Goal: Information Seeking & Learning: Learn about a topic

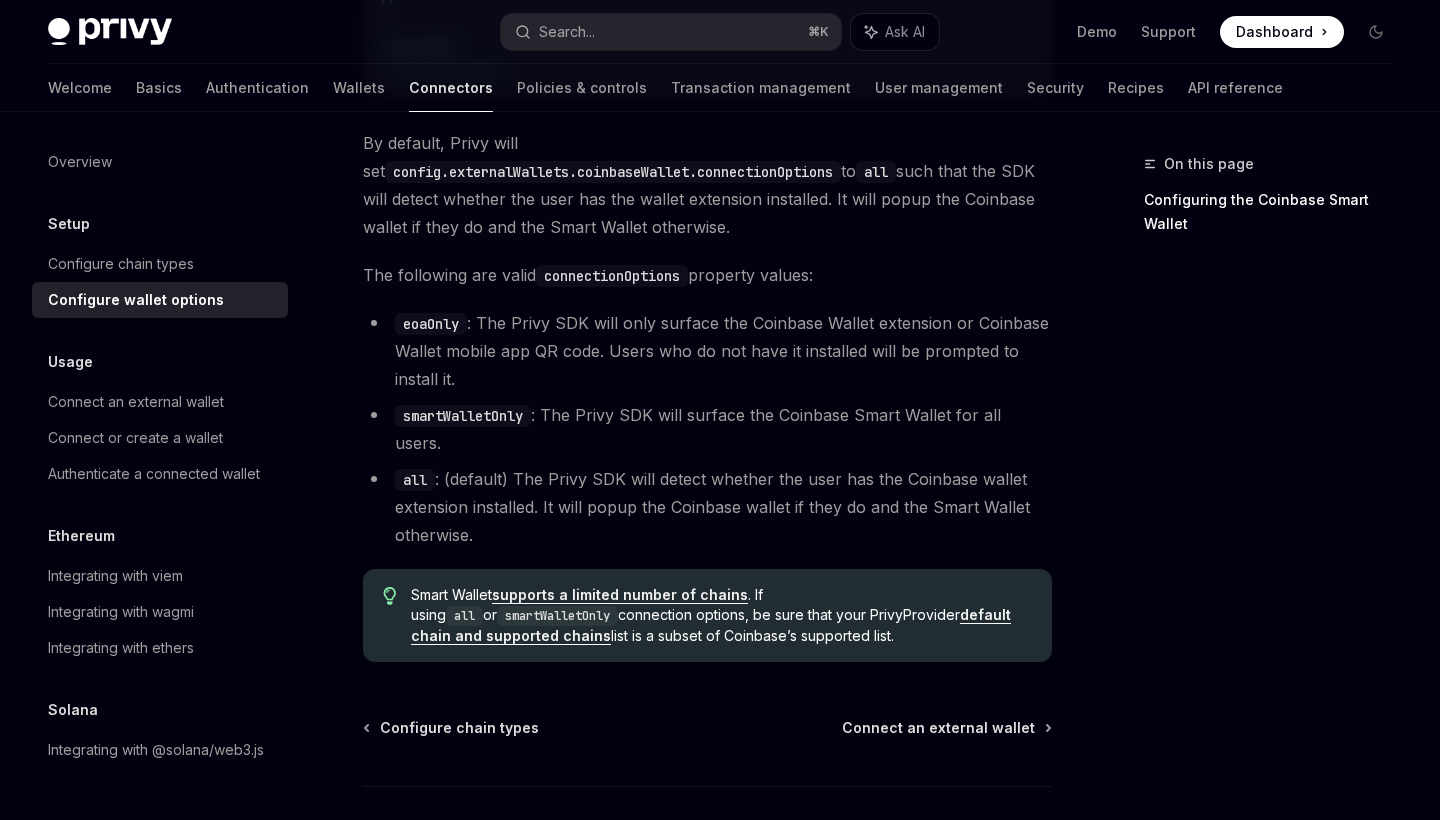
scroll to position [2920, 0]
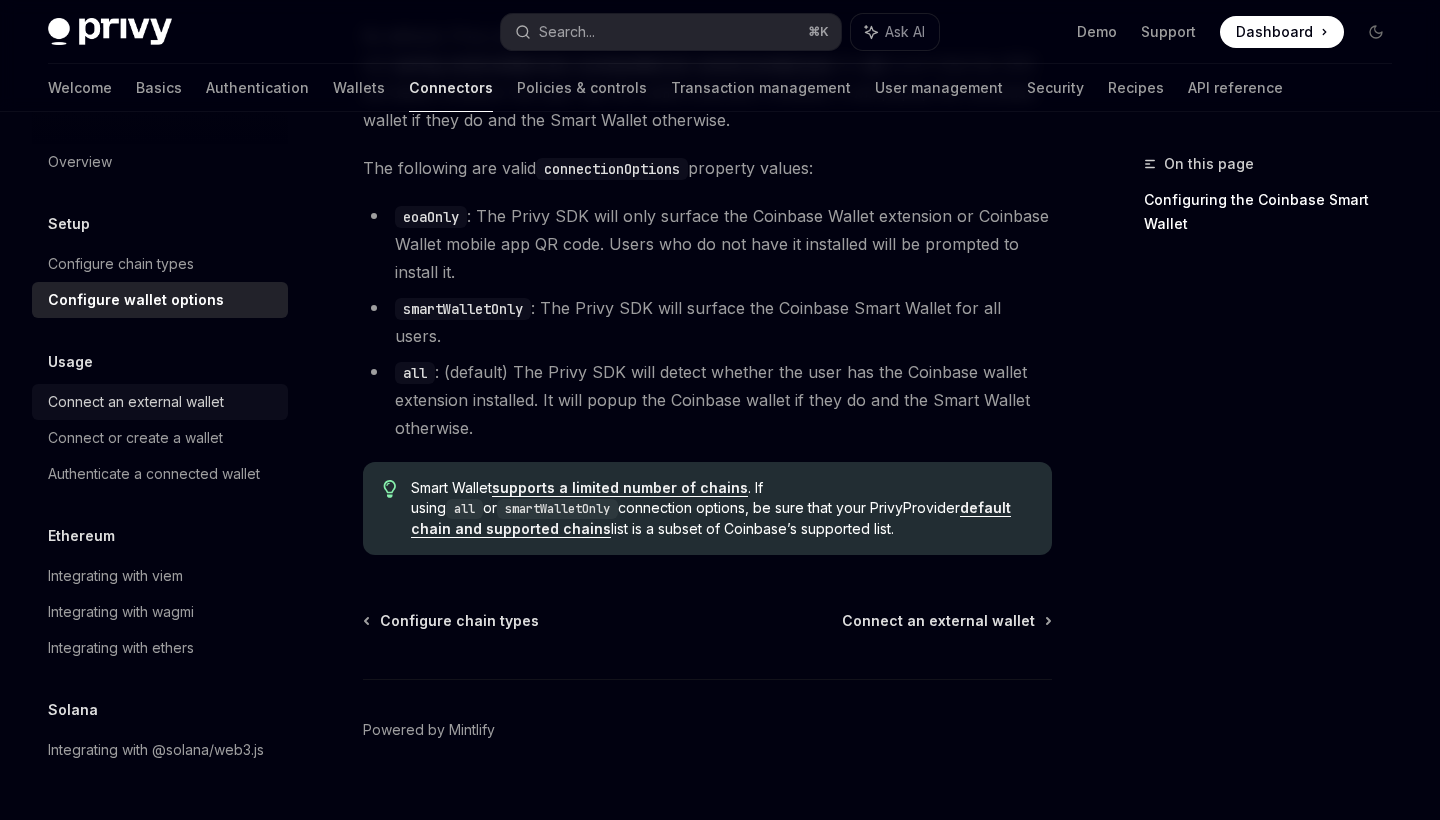
click at [168, 406] on div "Connect an external wallet" at bounding box center [136, 402] width 176 height 24
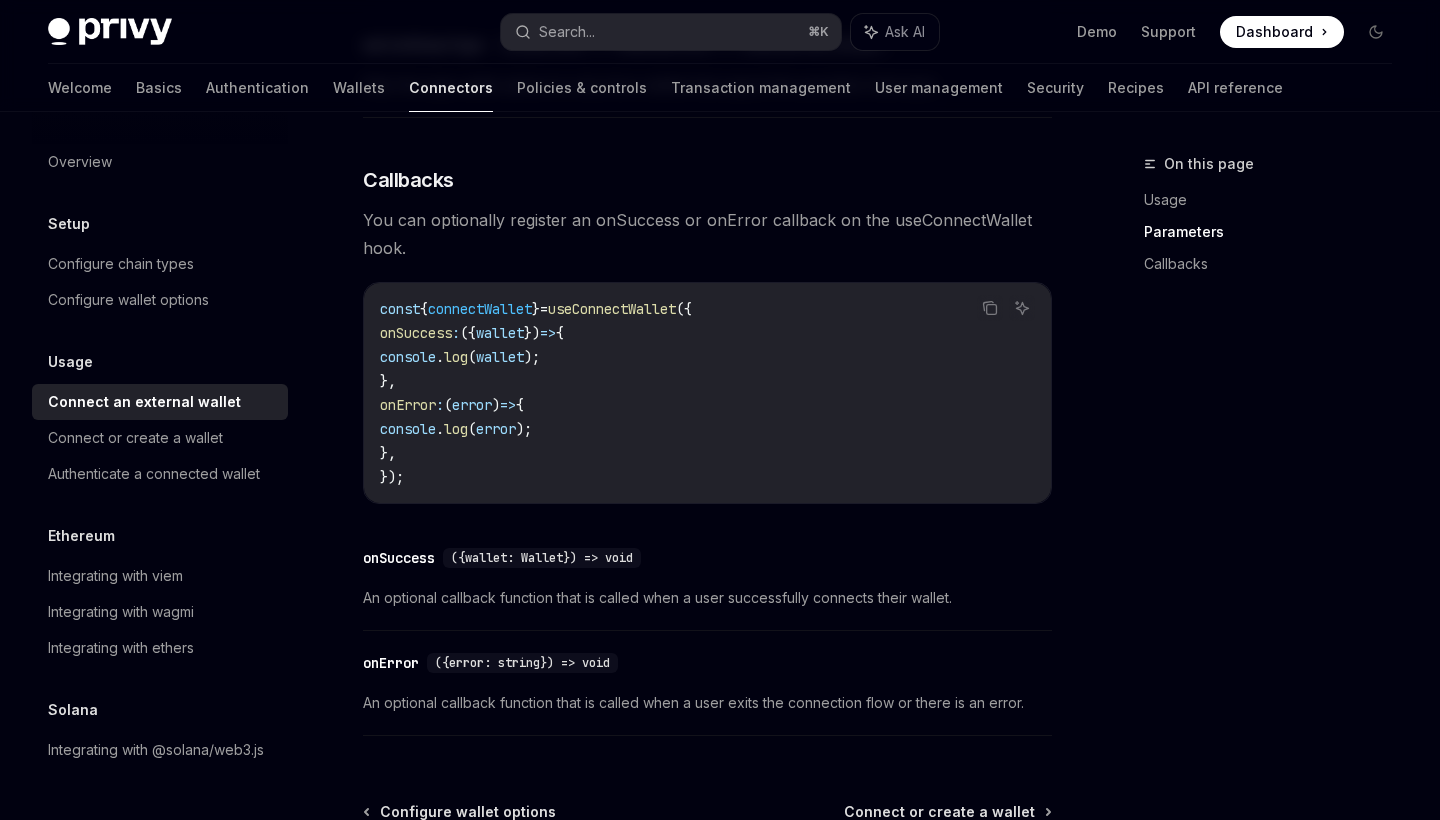
scroll to position [1170, 0]
click at [990, 306] on icon "Copy the contents from the code block" at bounding box center [990, 307] width 16 height 16
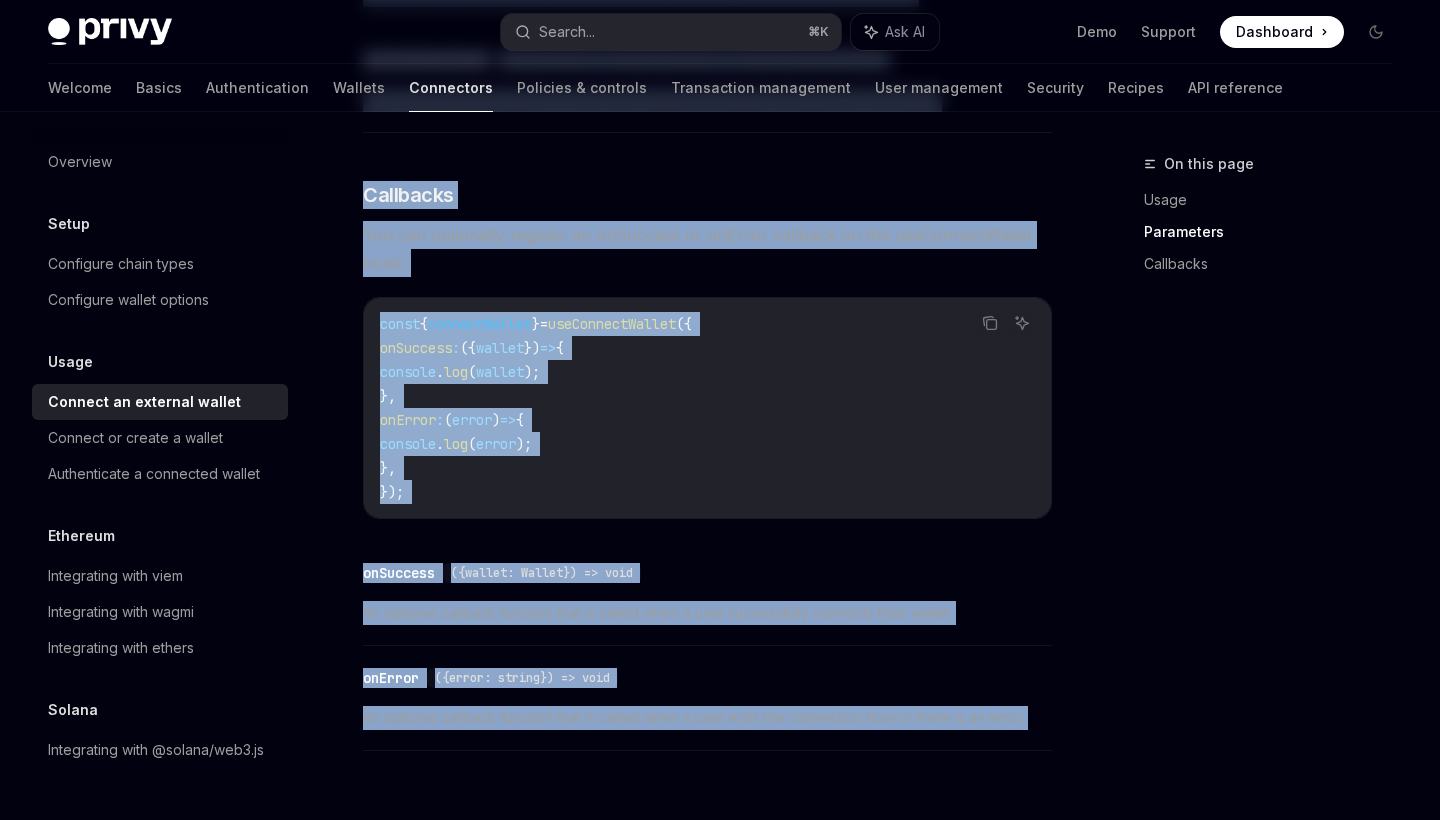
scroll to position [1245, 0]
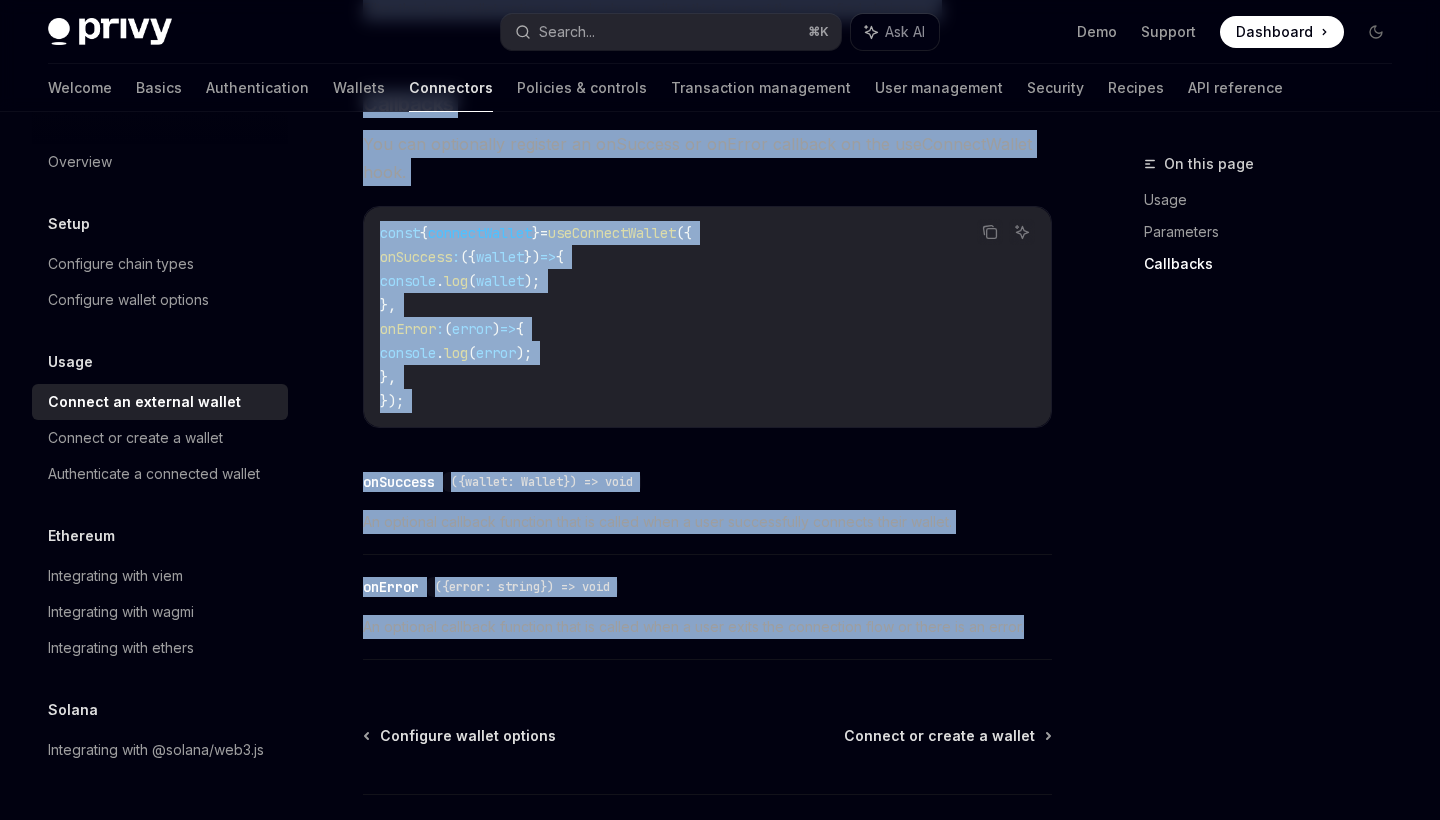
drag, startPoint x: 370, startPoint y: 168, endPoint x: 1045, endPoint y: 641, distance: 824.1
copy div "Connect an external wallet OpenAI Open in ChatGPT OpenAI Open in ChatGPT React …"
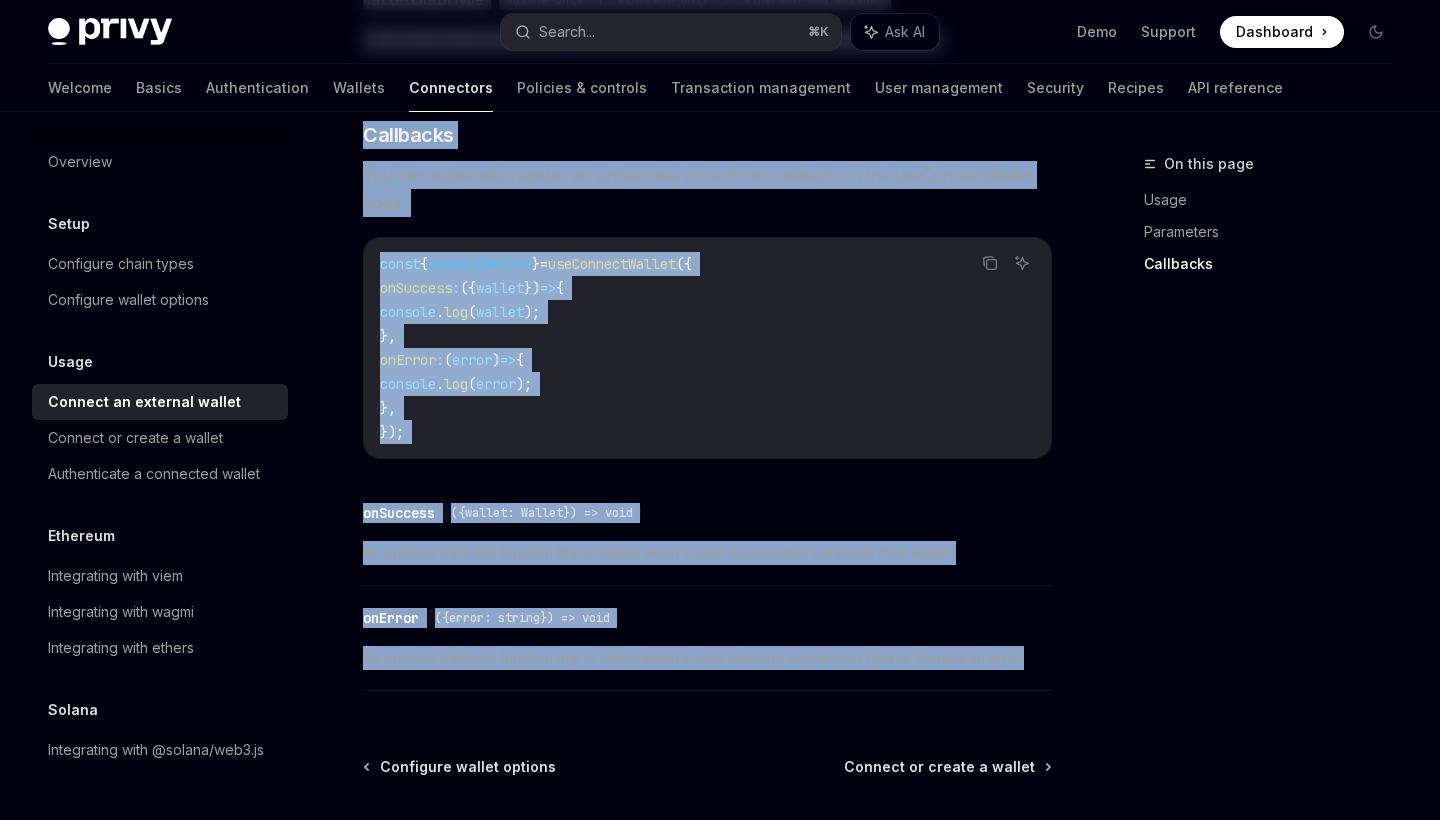
scroll to position [1192, 0]
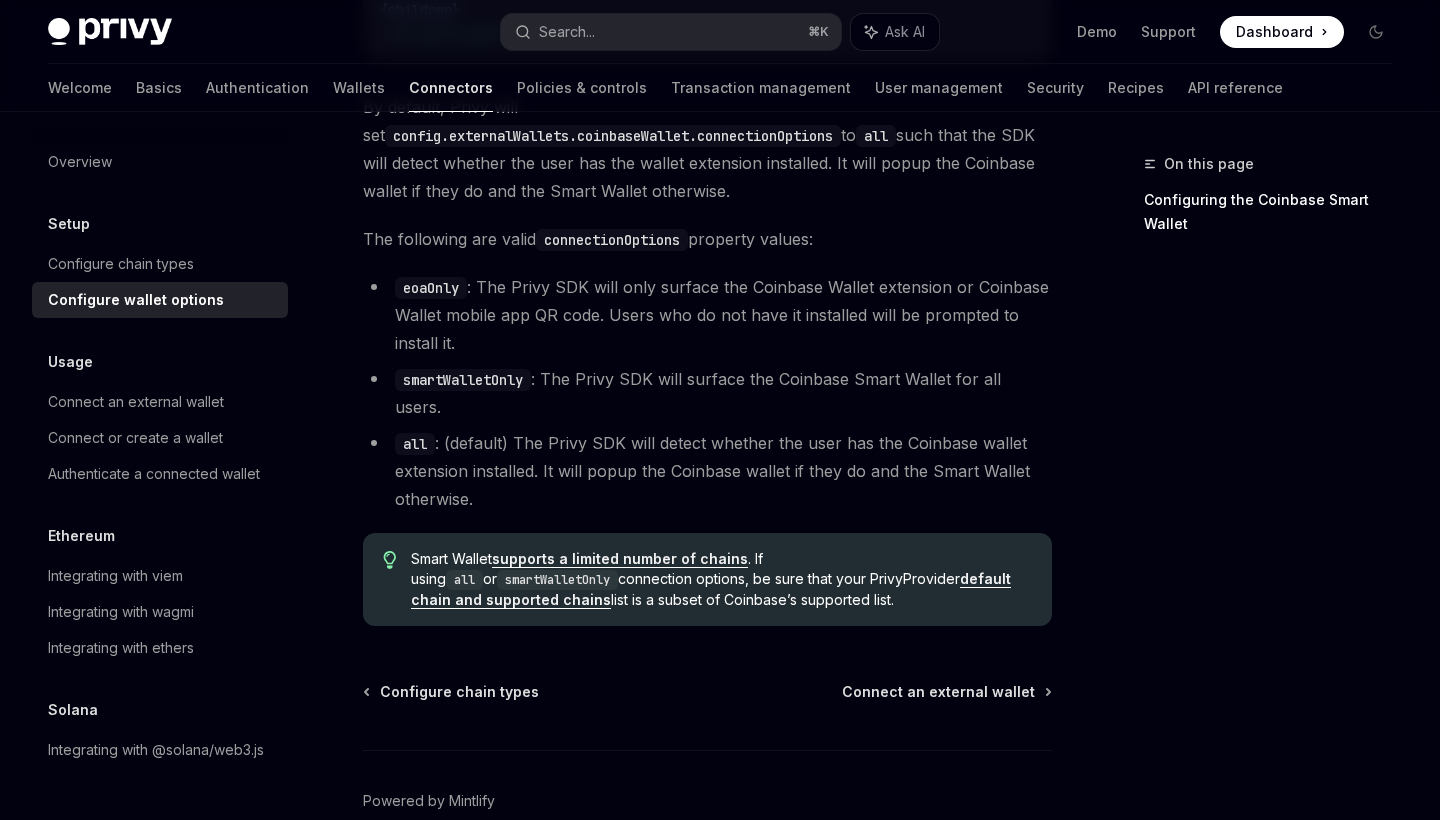
scroll to position [2843, 0]
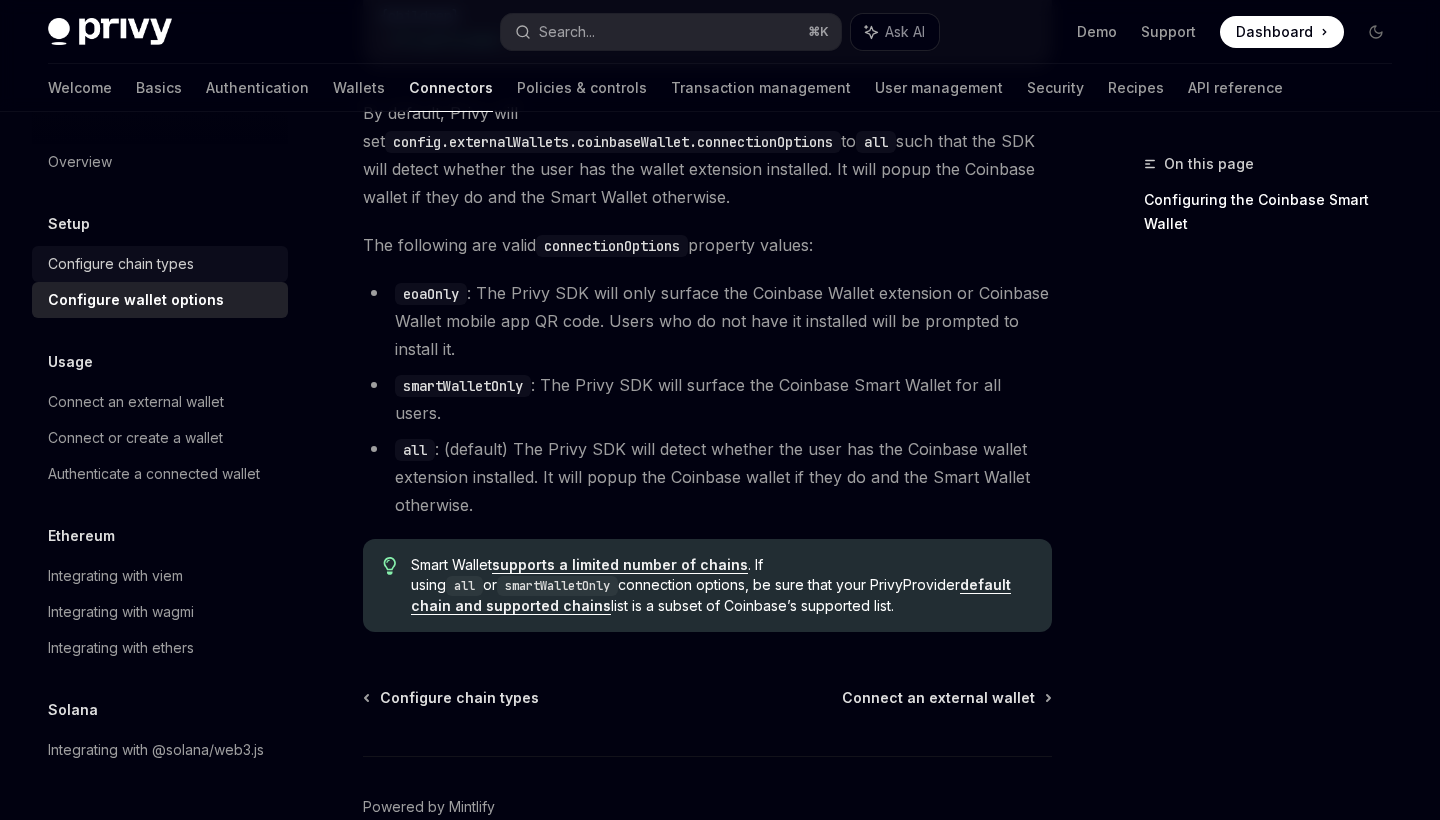
click at [173, 272] on div "Configure chain types" at bounding box center [121, 264] width 146 height 24
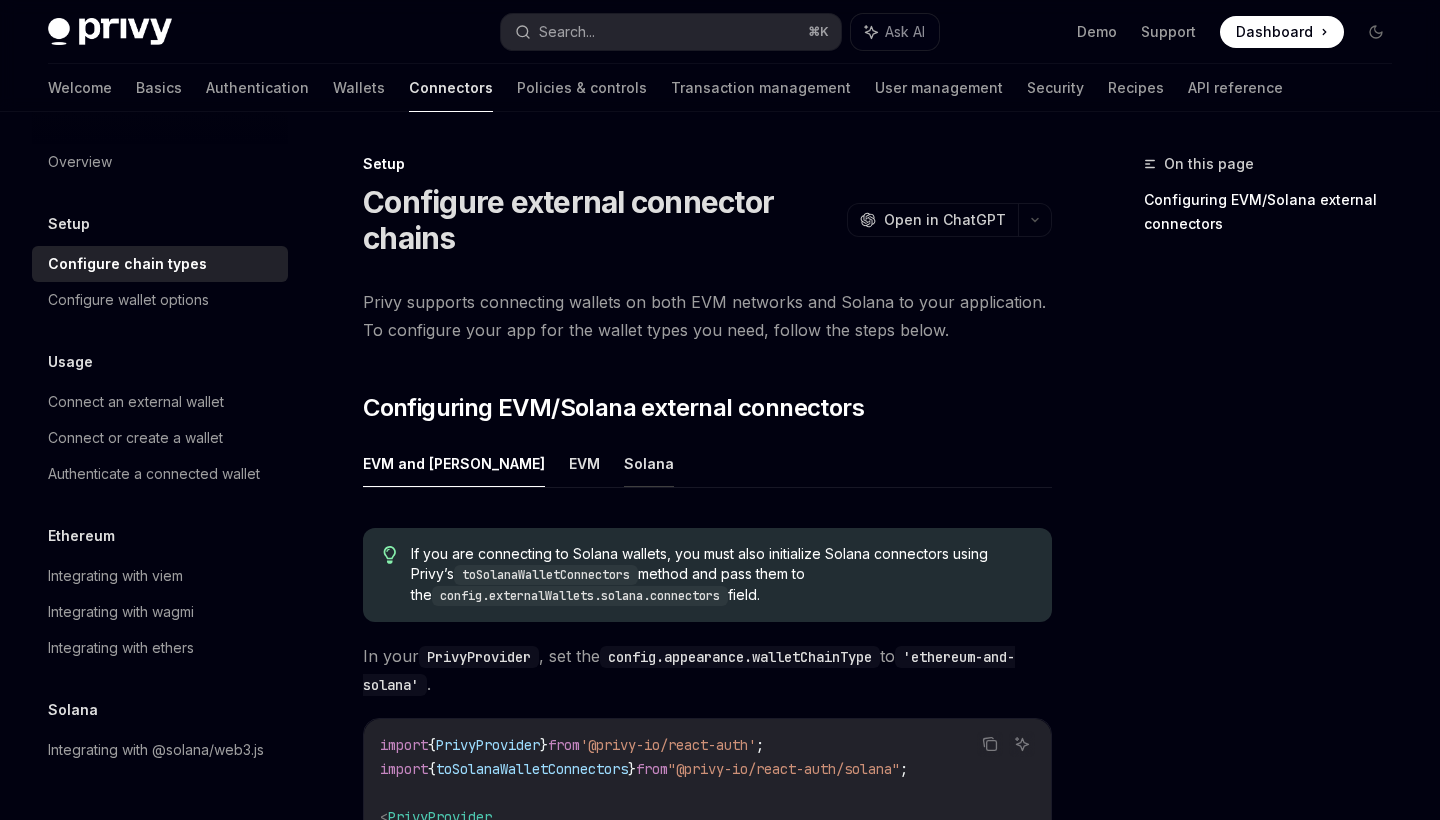
click at [624, 465] on button "Solana" at bounding box center [649, 463] width 50 height 47
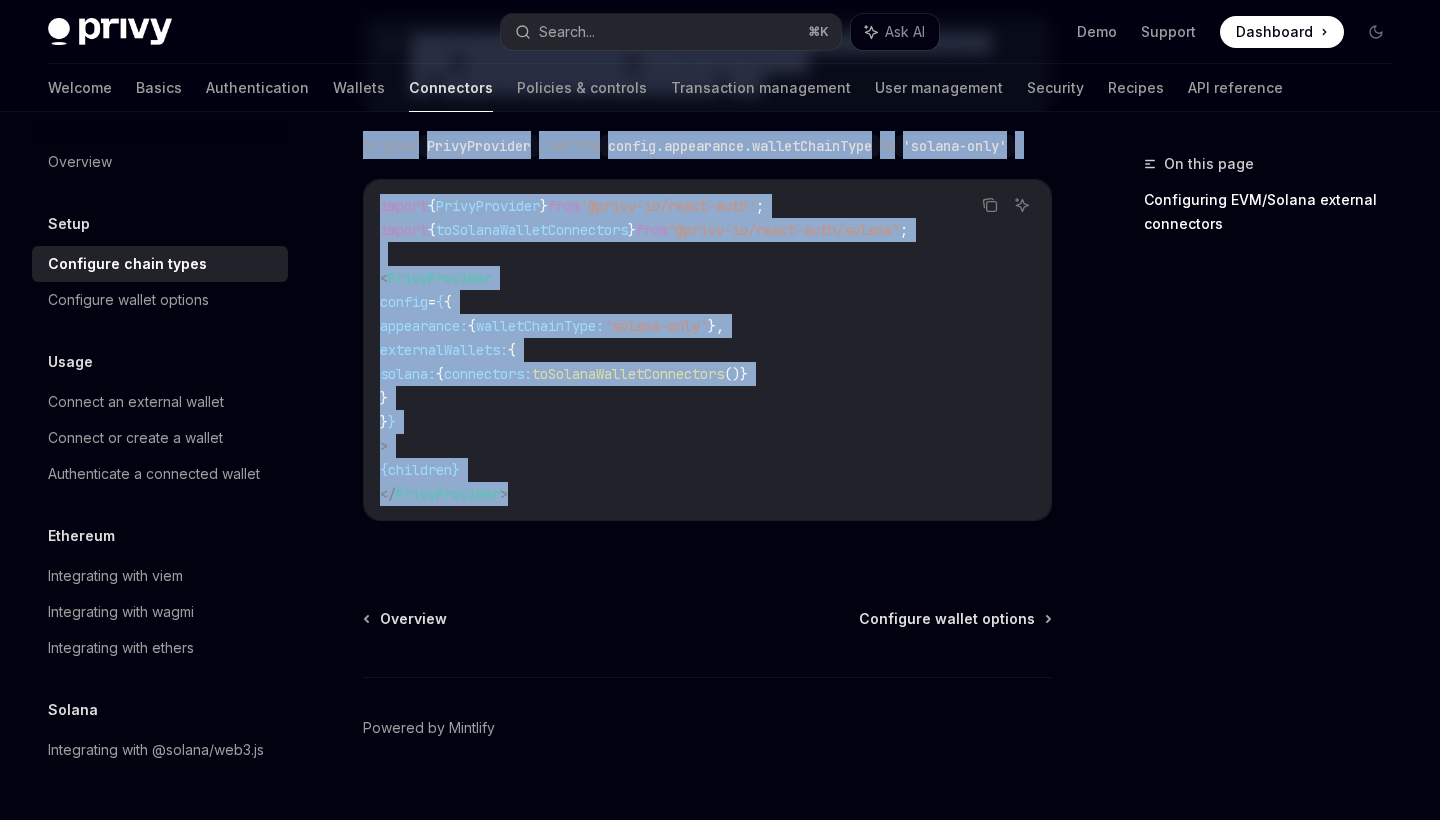
scroll to position [524, 0]
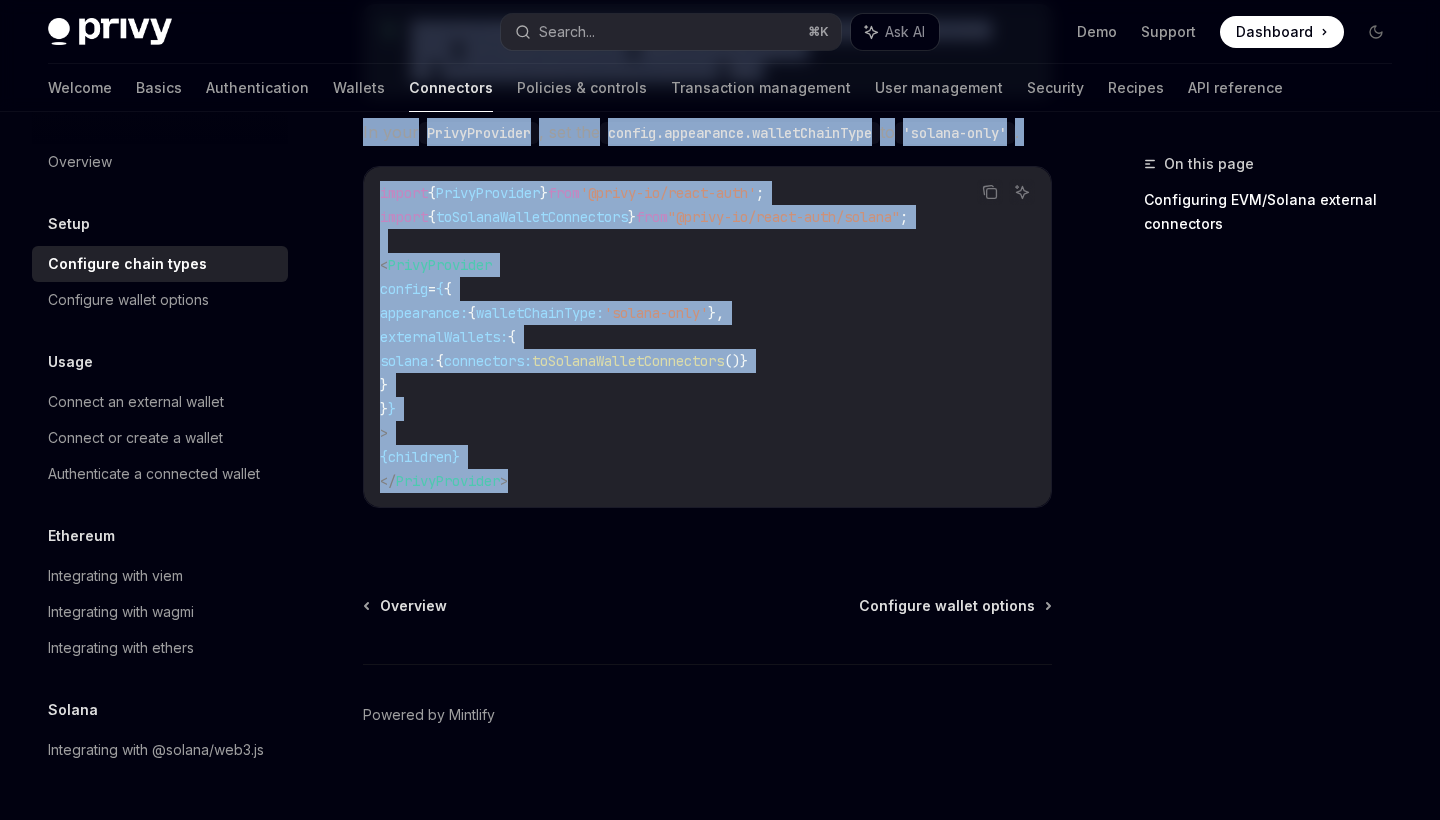
drag, startPoint x: 411, startPoint y: 345, endPoint x: 603, endPoint y: 535, distance: 270.1
click at [603, 535] on div "If you are connecting to Solana wallets, you must also initialize Solana connec…" at bounding box center [707, 264] width 689 height 552
copy div "If you are connecting to Solana wallets, you must also initialize Solana connec…"
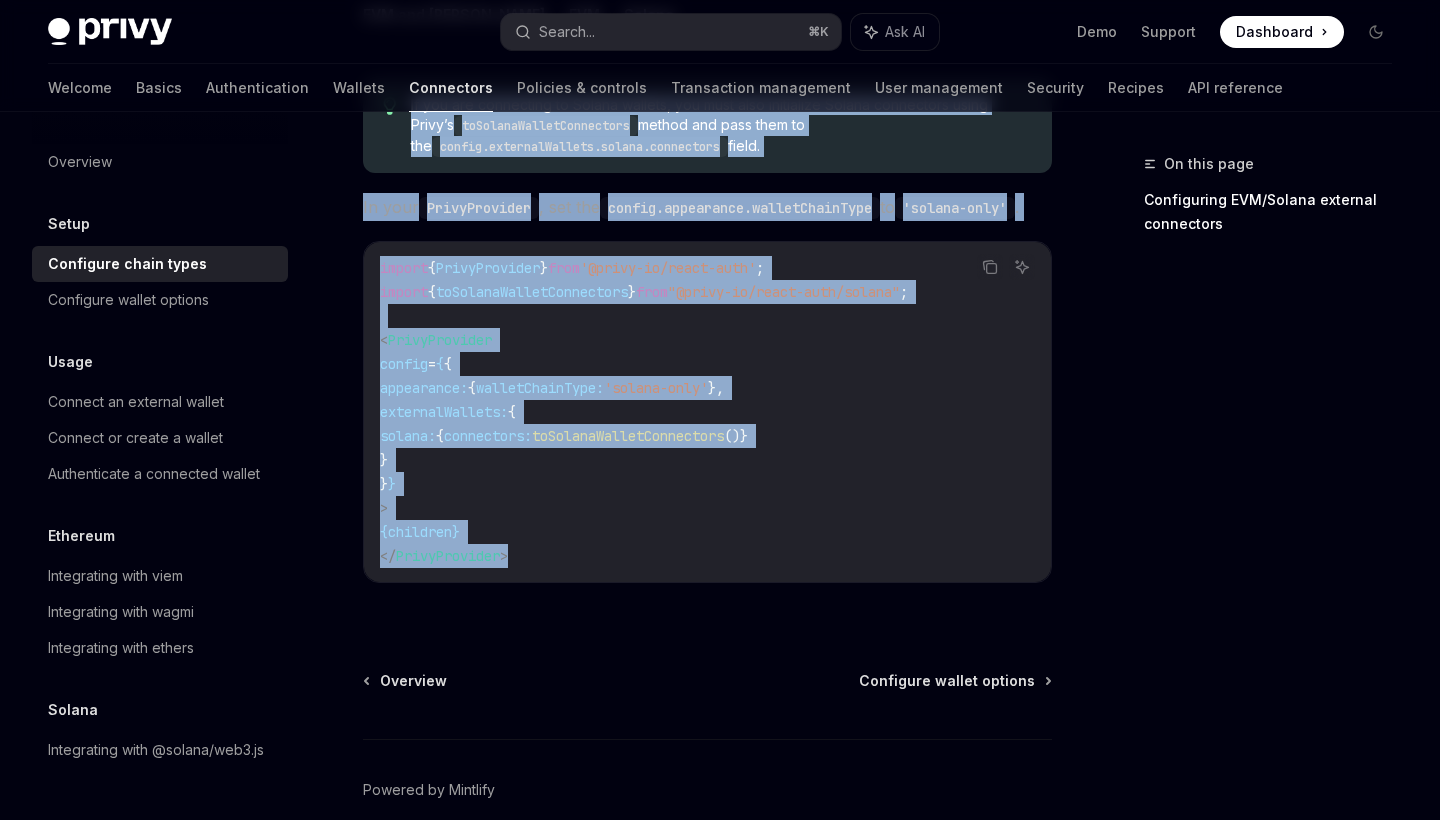
scroll to position [434, 0]
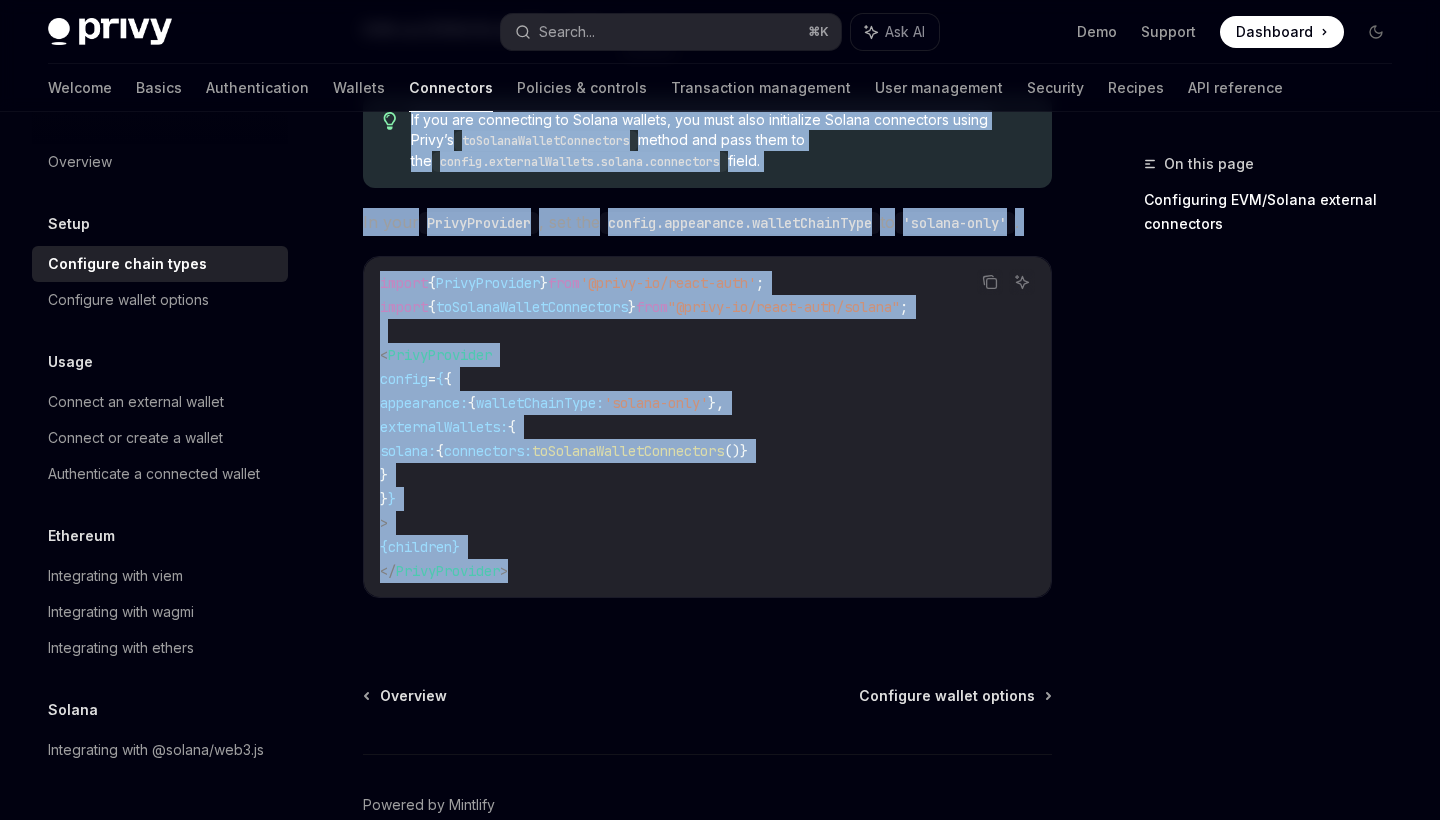
click at [616, 375] on code "import { PrivyProvider } from '@privy-io/react-auth' ; import { toSolanaWalletC…" at bounding box center [707, 427] width 655 height 312
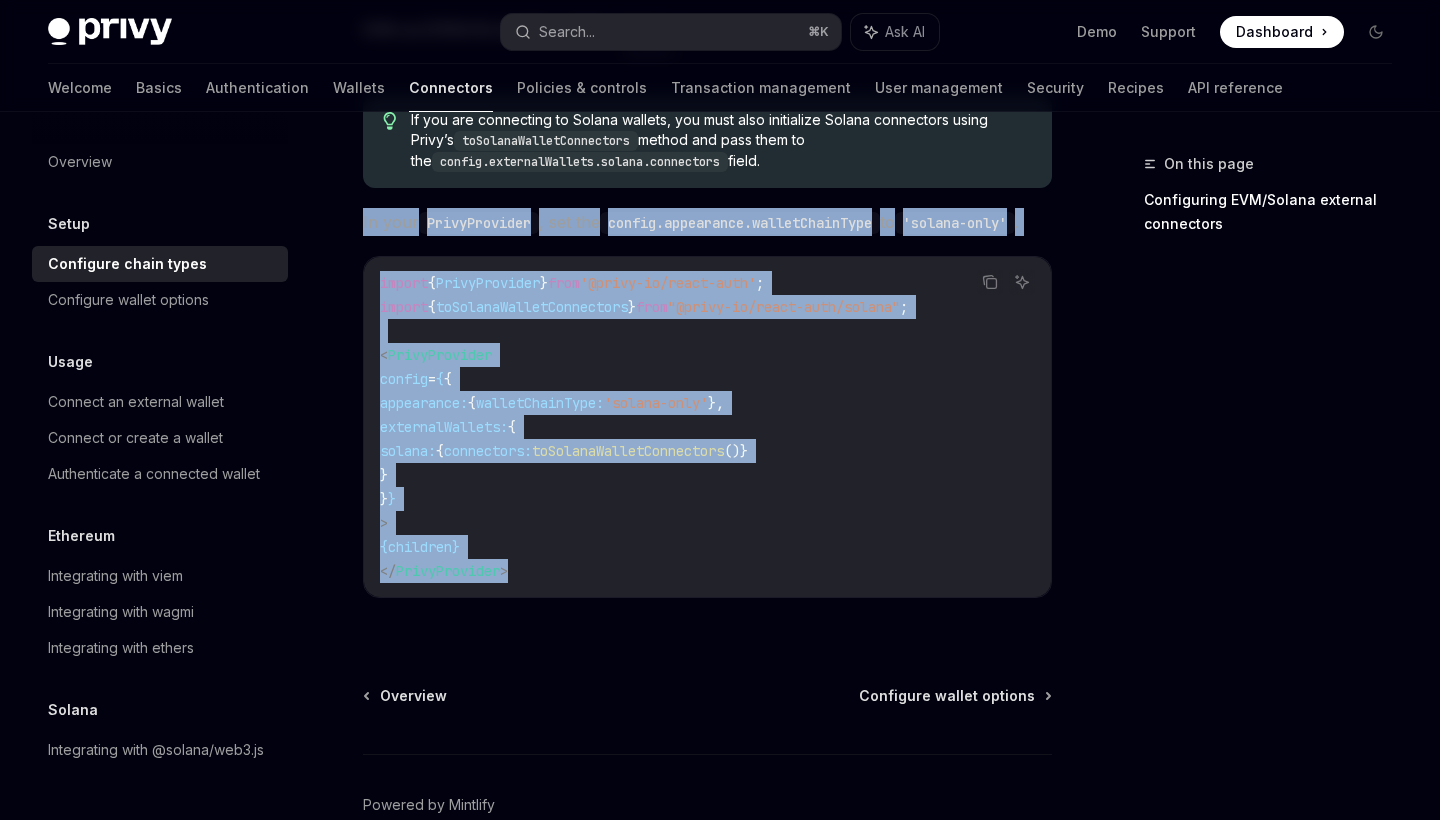
drag, startPoint x: 360, startPoint y: 221, endPoint x: 576, endPoint y: 592, distance: 429.2
click at [576, 592] on div "Setup Configure external connector chains OpenAI Open in ChatGPT OpenAI Open in…" at bounding box center [520, 322] width 1072 height 1209
copy div "In your PrivyProvider , set the config.appearance.walletChainType to 'solana-on…"
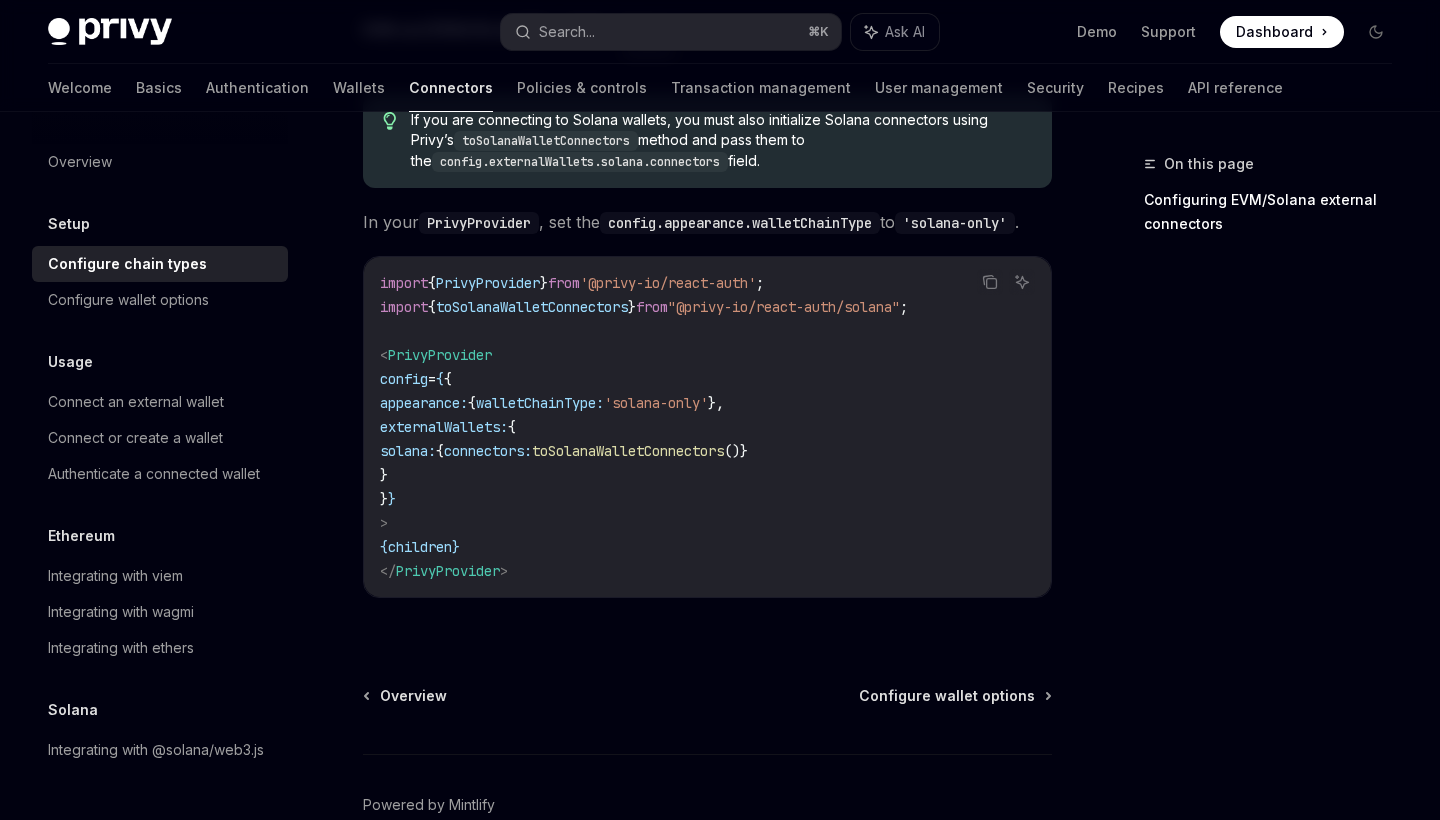
click at [1103, 431] on div "On this page Configuring EVM/Solana external connectors Setup Configure externa…" at bounding box center [720, 302] width 1376 height 1249
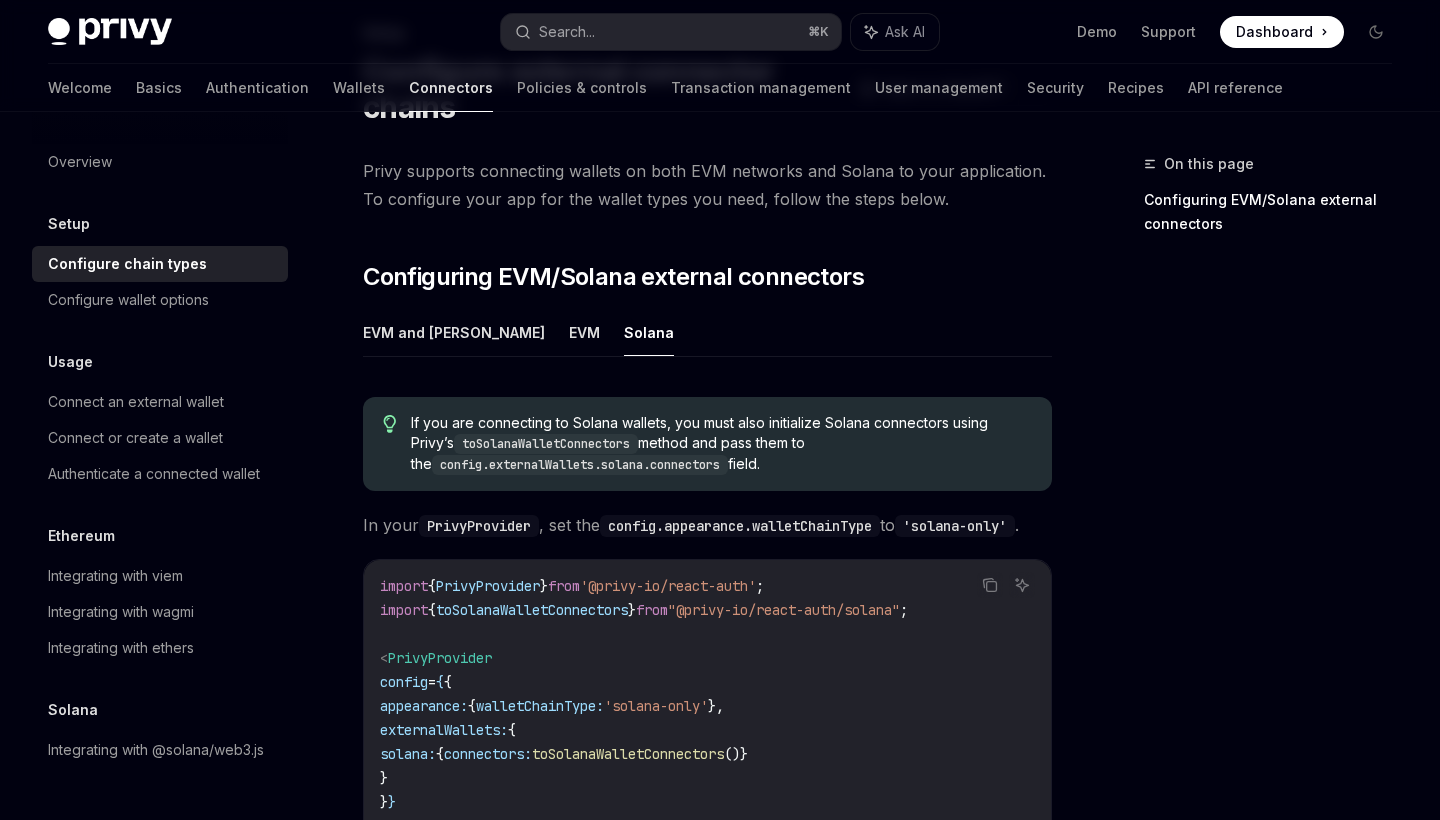
scroll to position [0, 0]
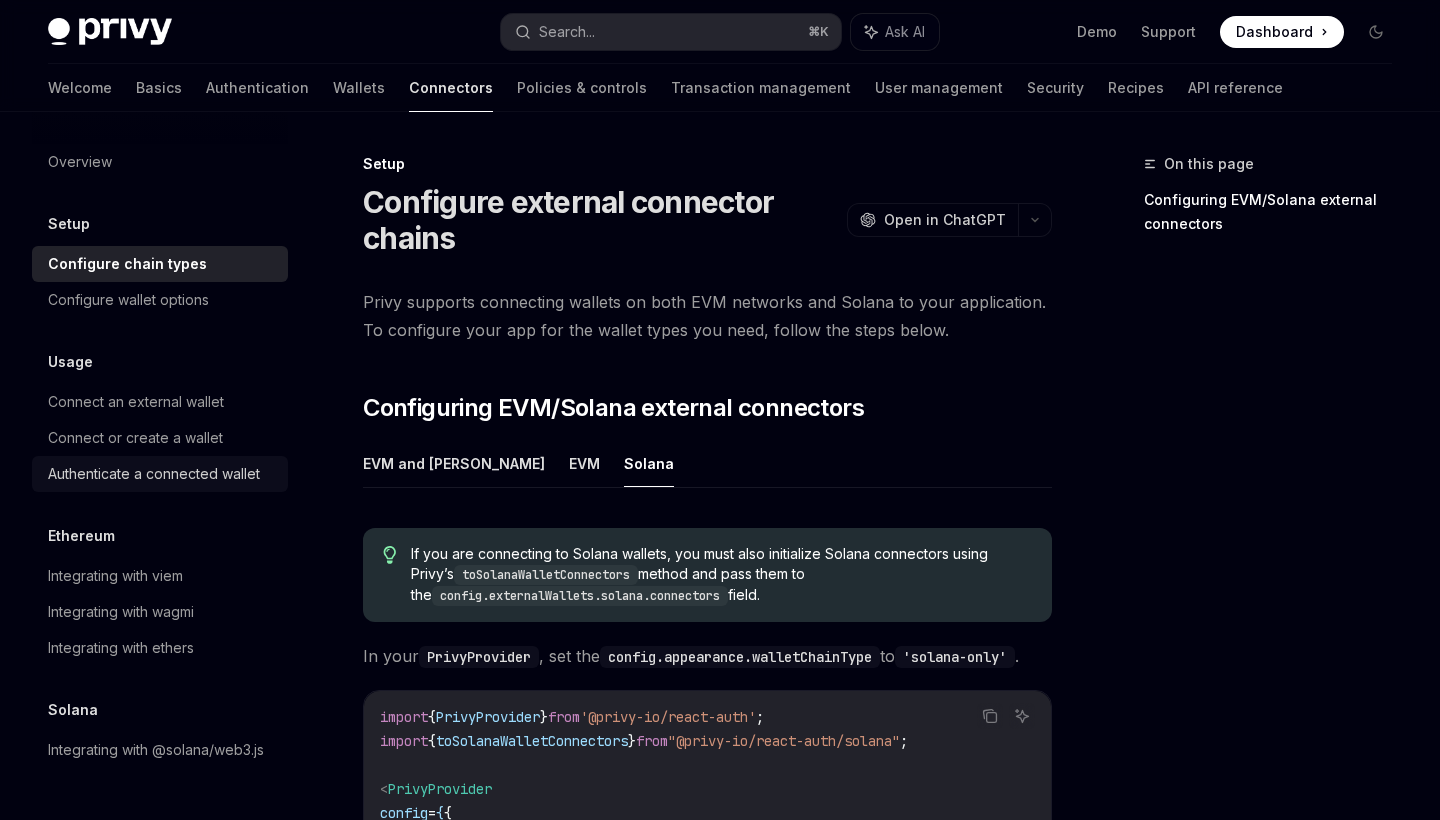
click at [143, 465] on div "Authenticate a connected wallet" at bounding box center [154, 474] width 212 height 24
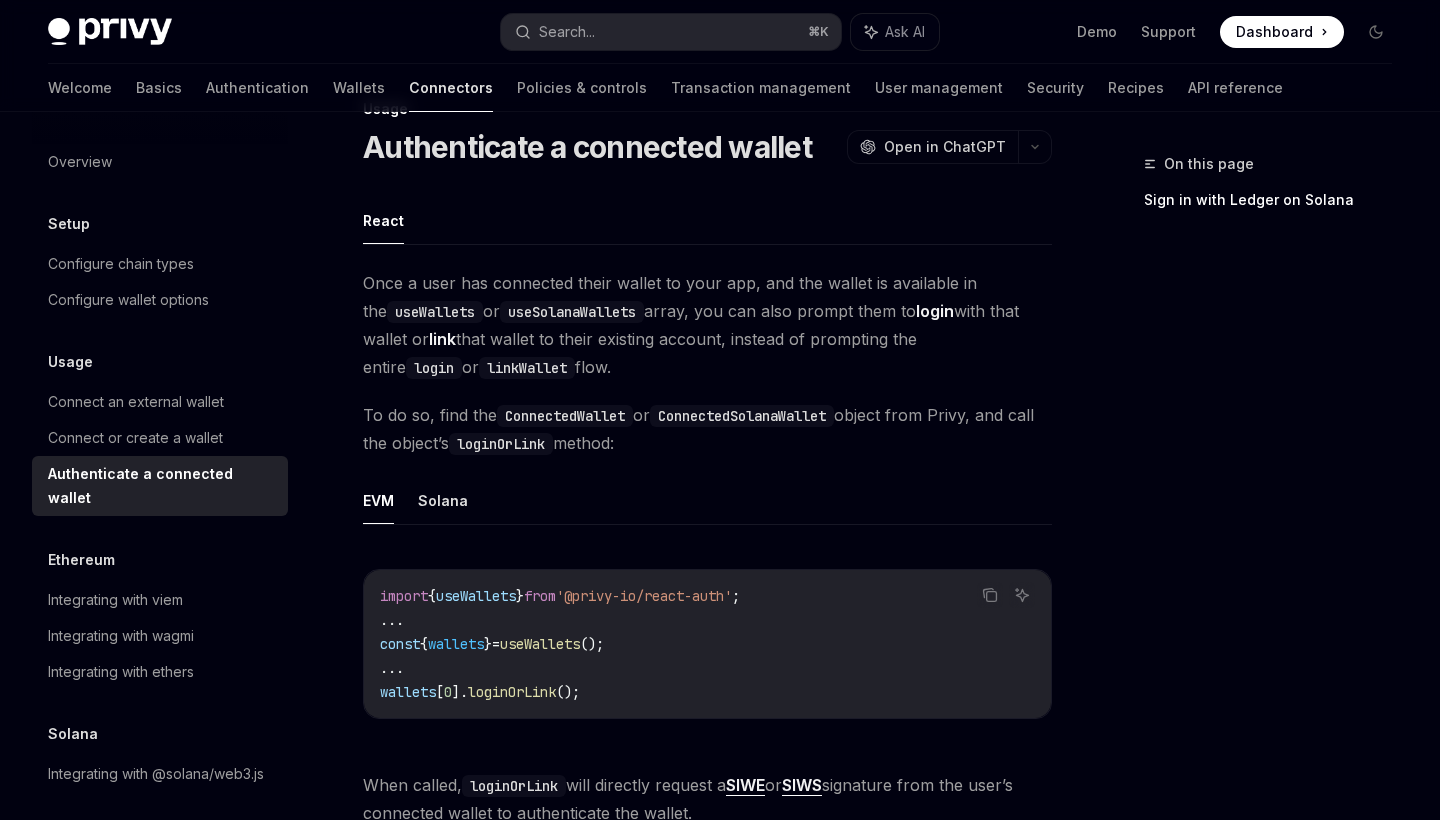
scroll to position [82, 0]
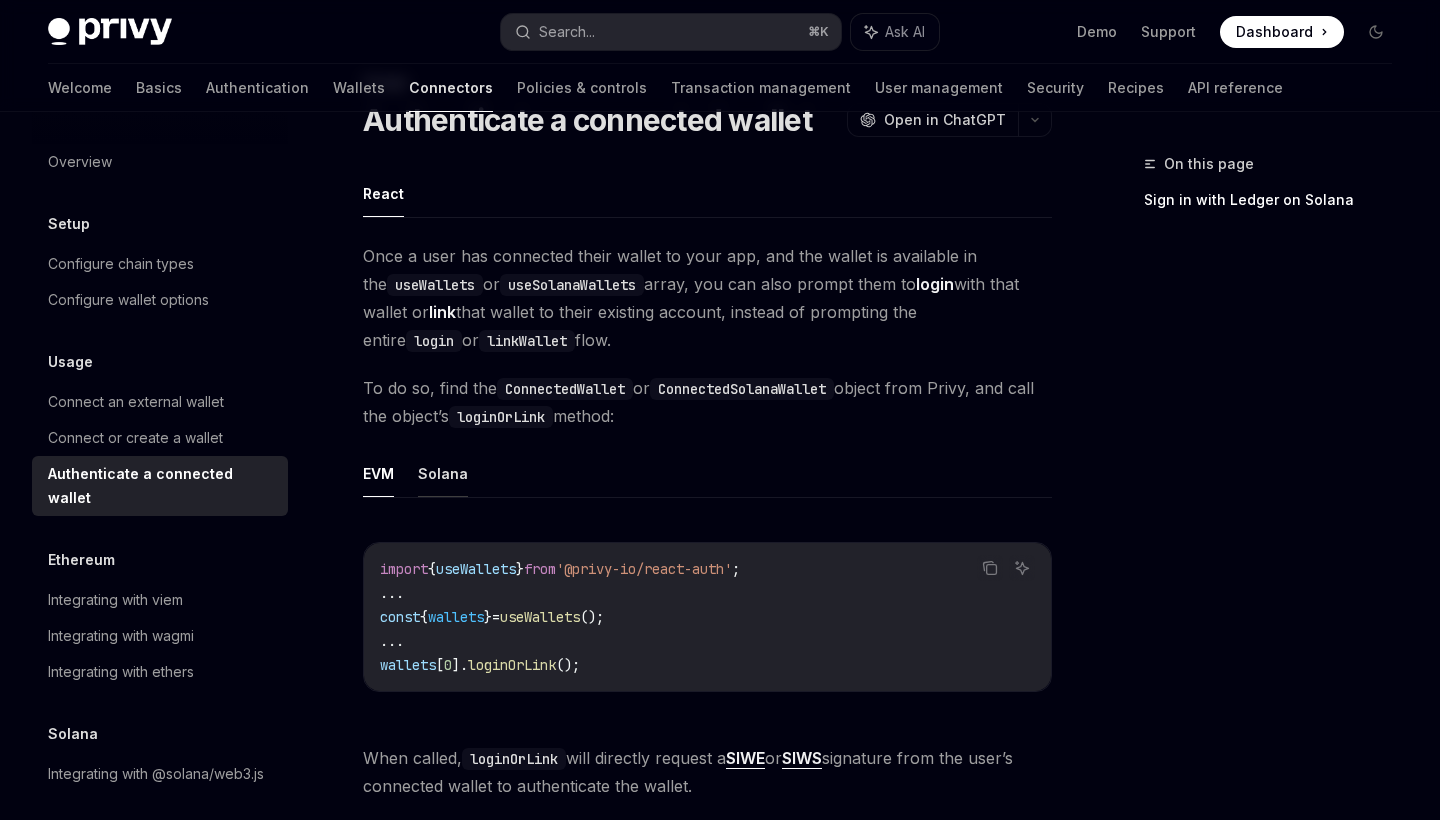
click at [444, 483] on button "Solana" at bounding box center [443, 473] width 50 height 47
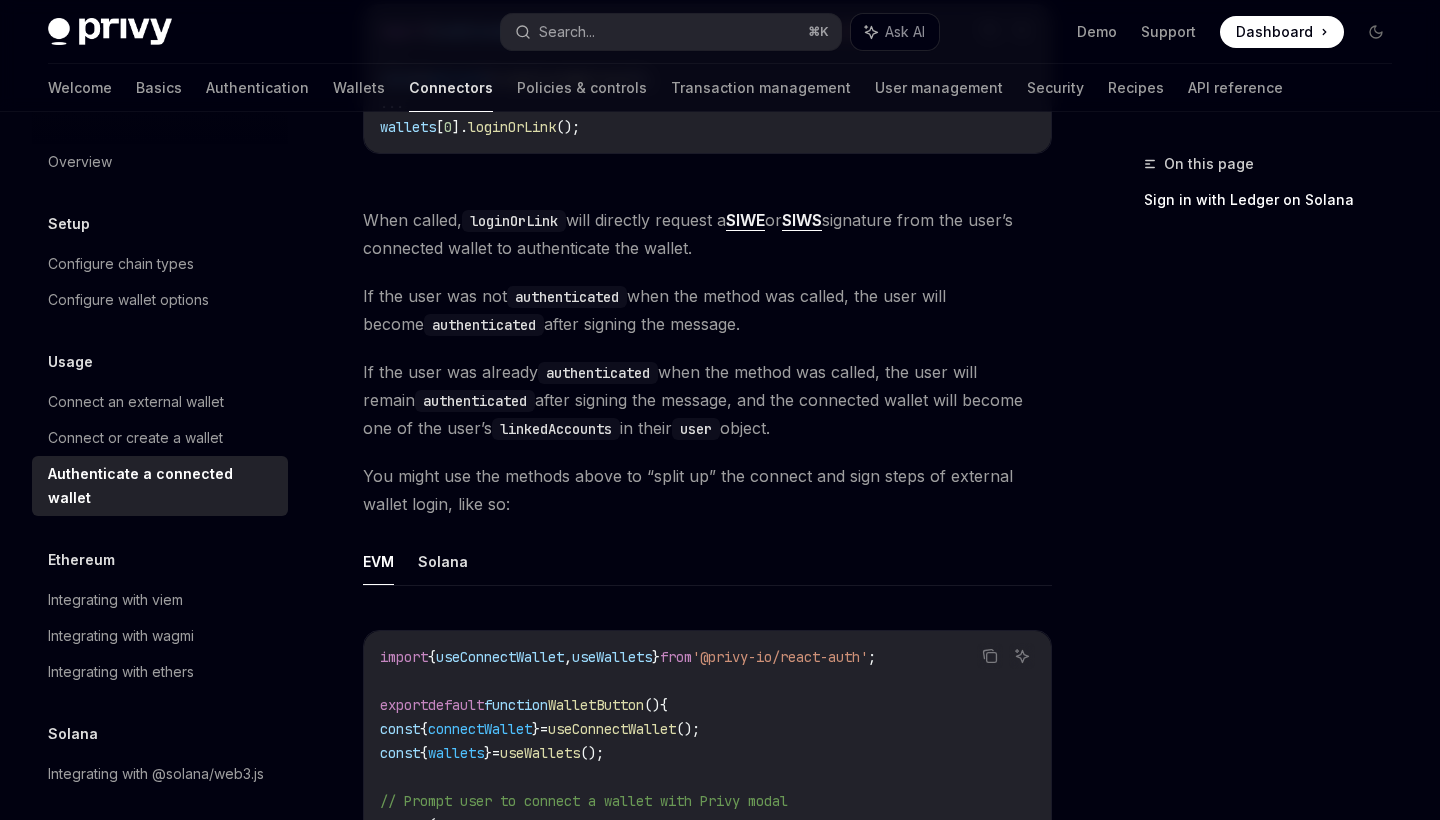
scroll to position [641, 0]
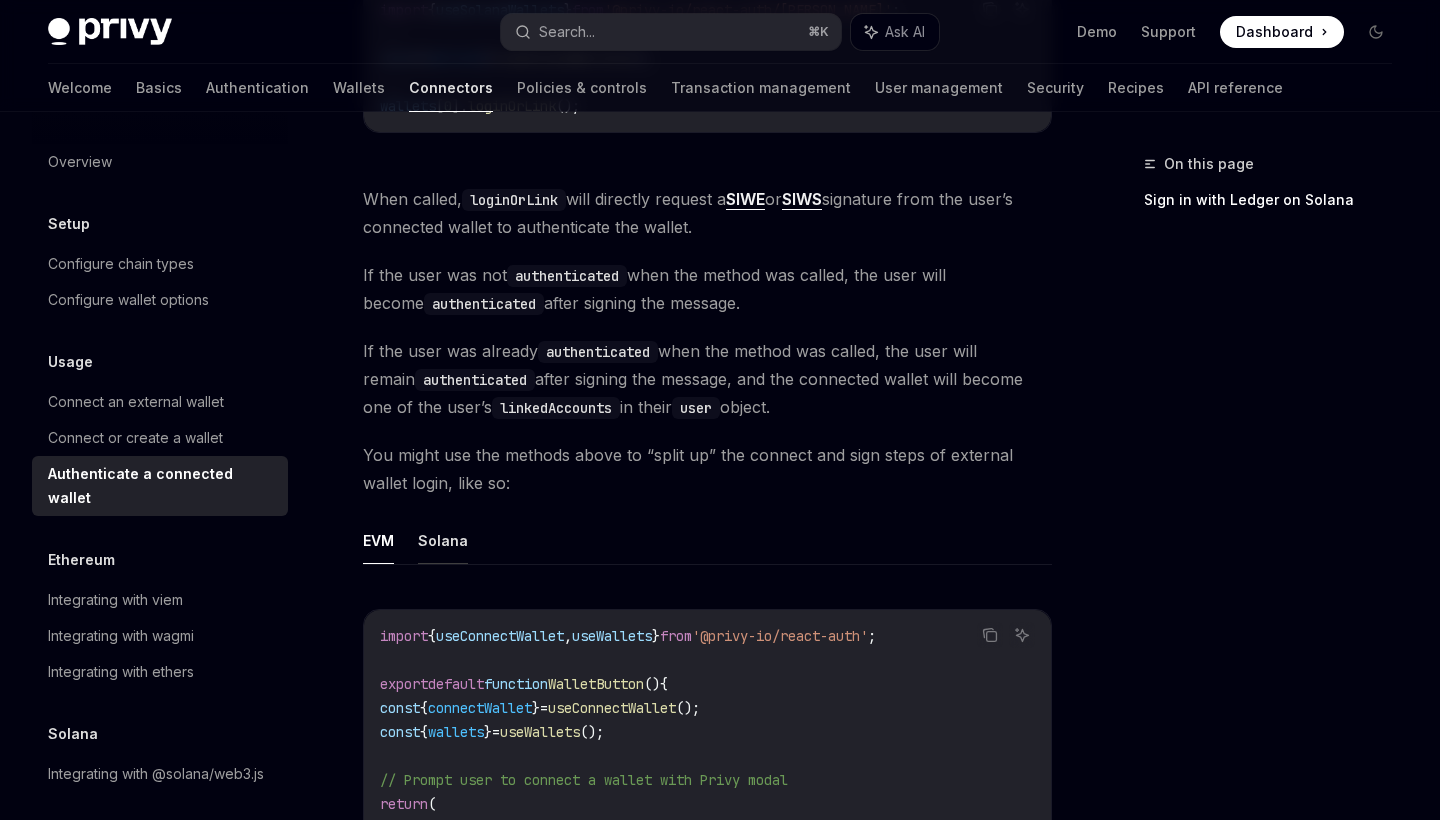
click at [438, 538] on button "Solana" at bounding box center [443, 540] width 50 height 47
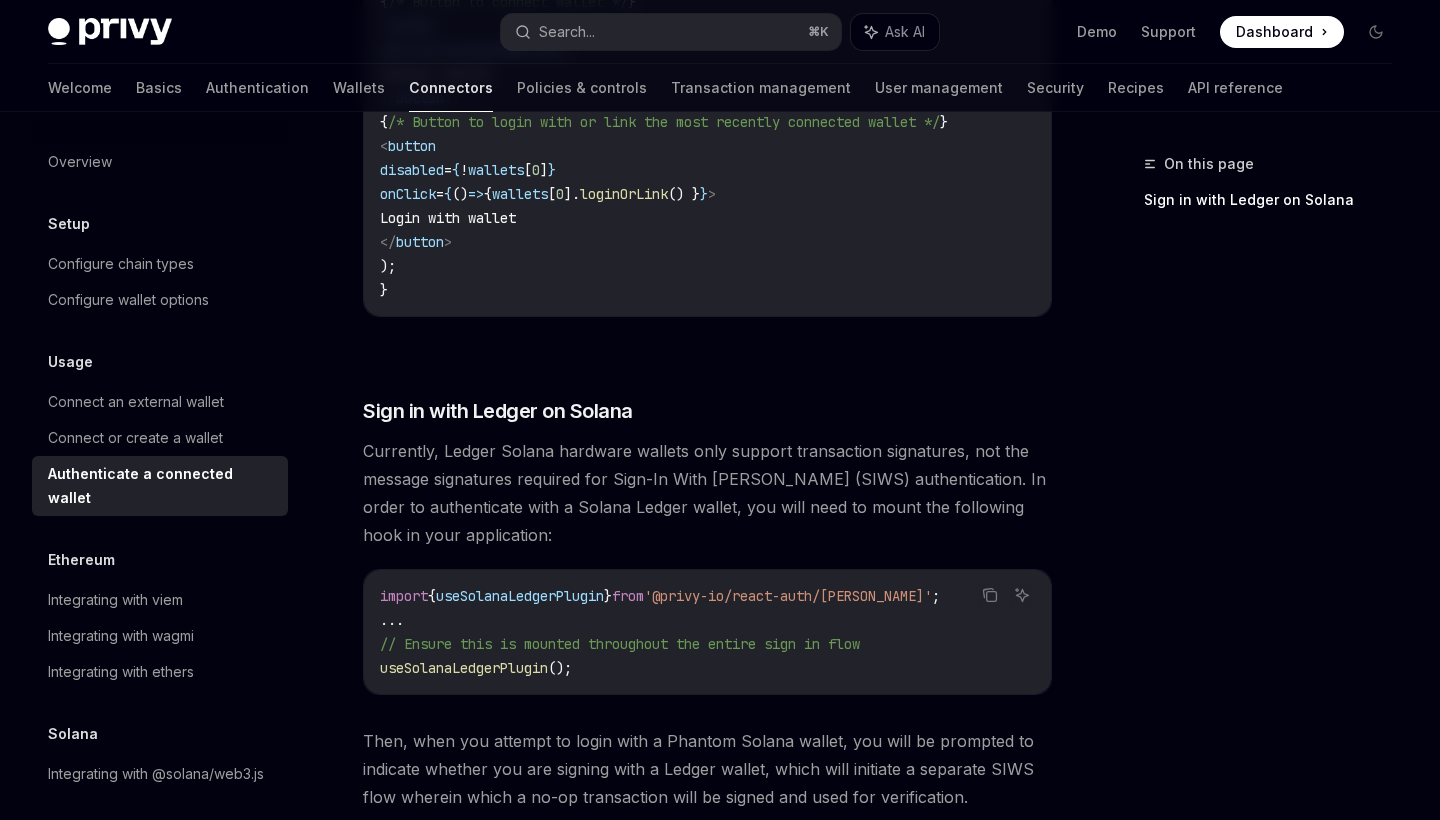
scroll to position [1487, 0]
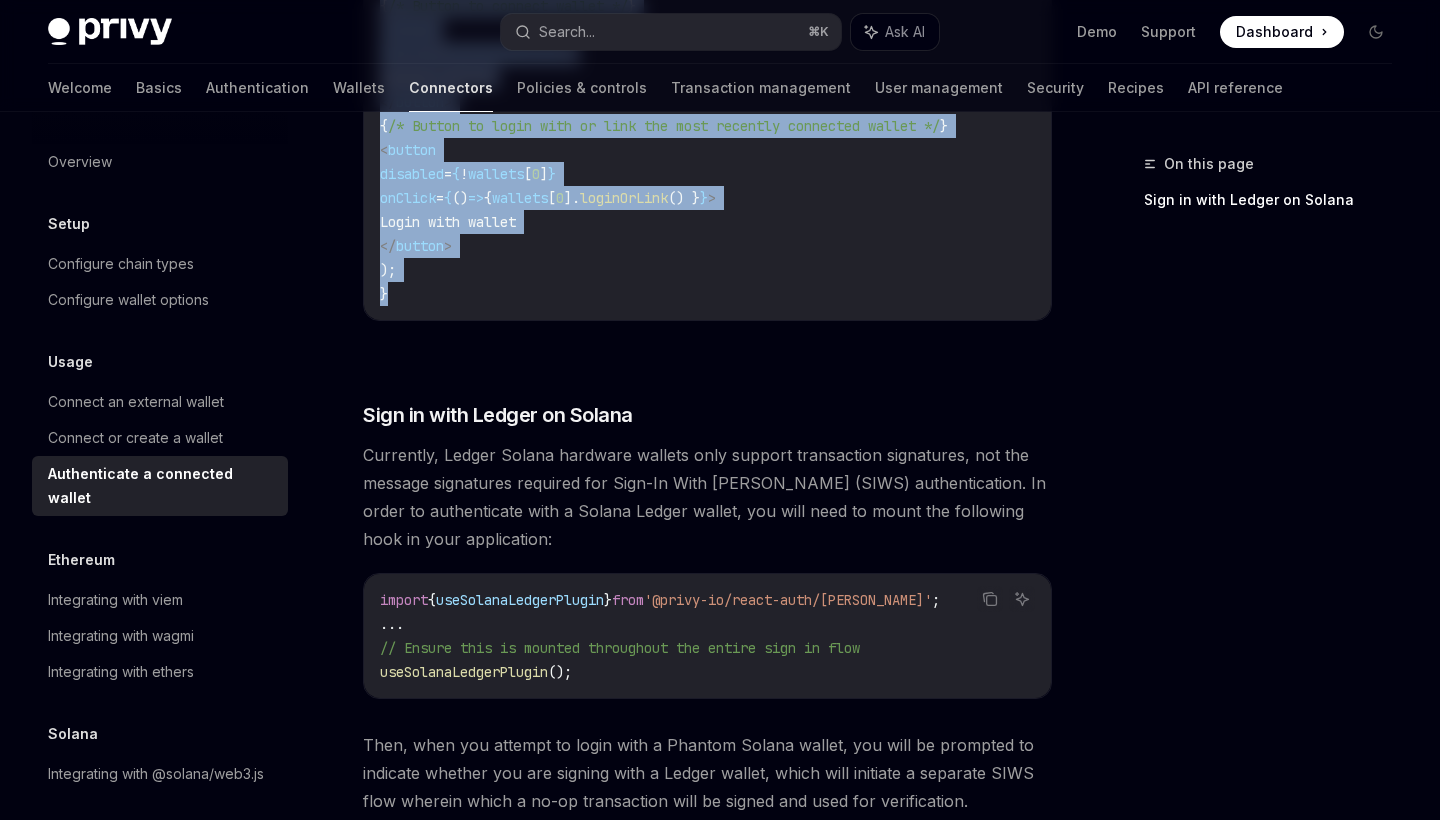
drag, startPoint x: 361, startPoint y: 336, endPoint x: 615, endPoint y: 310, distance: 255.3
copy div "Once a user has connected their wallet to your app, and the wallet is available…"
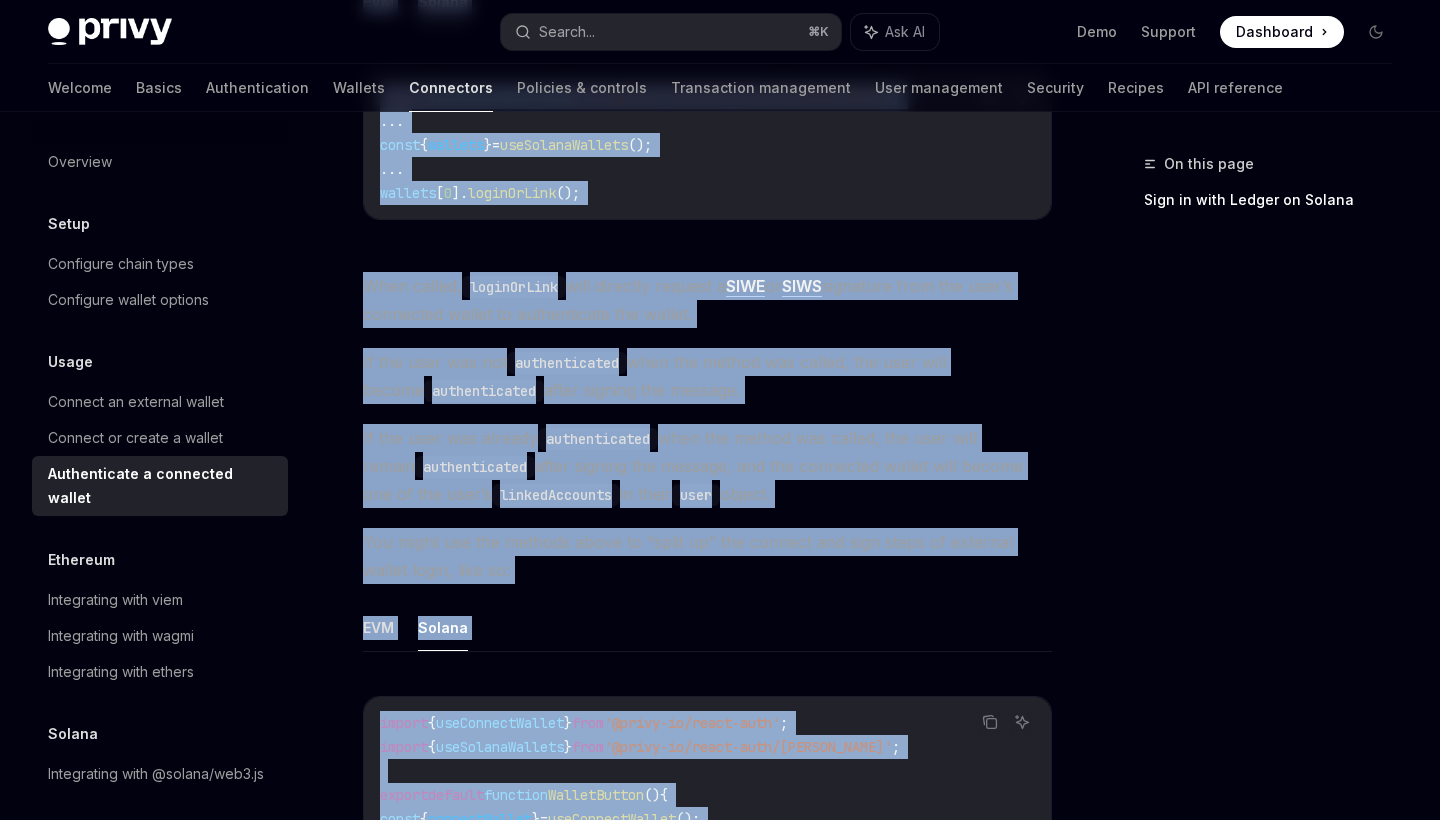
scroll to position [497, 0]
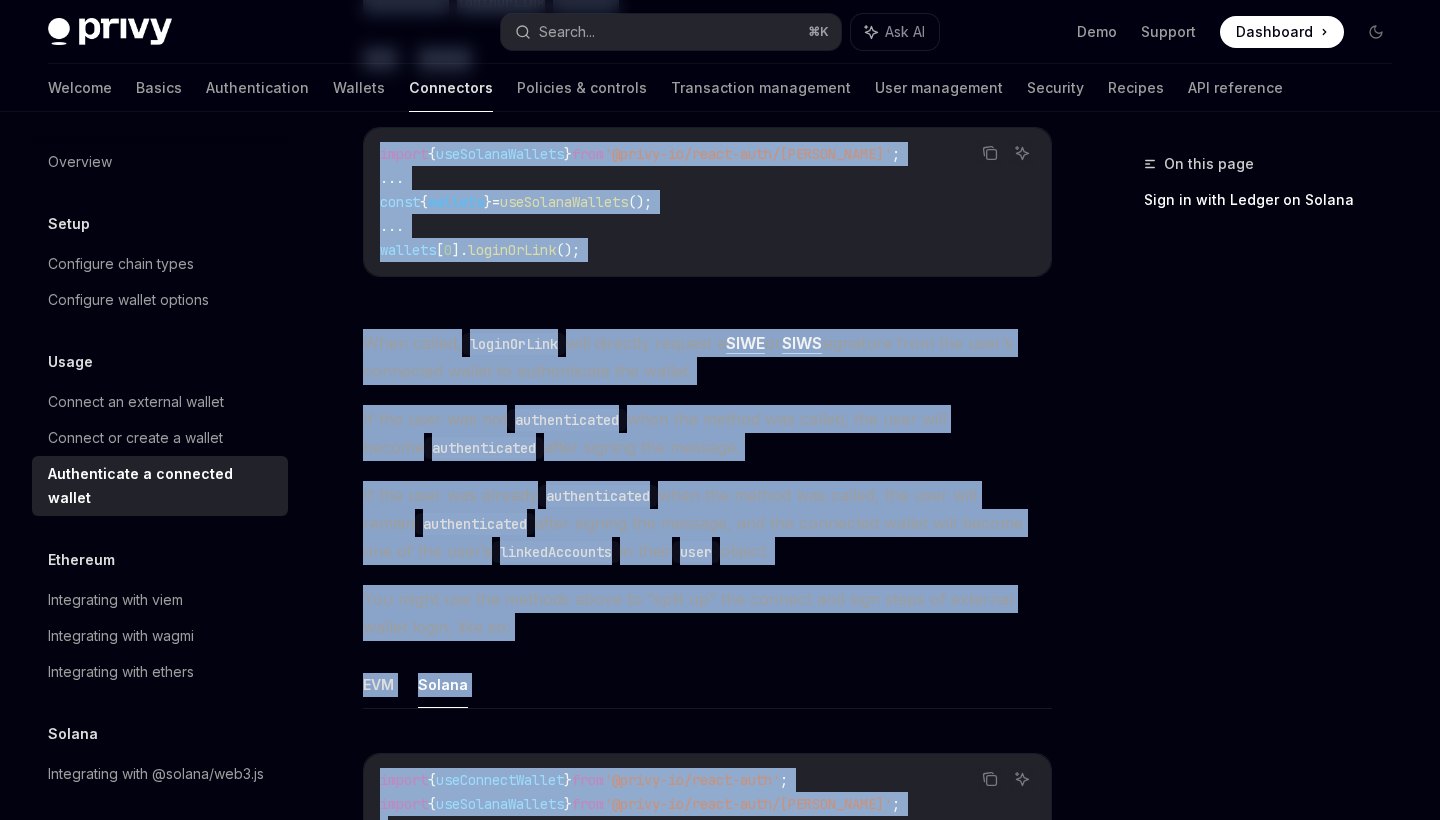
click at [518, 415] on code "authenticated" at bounding box center [567, 420] width 120 height 22
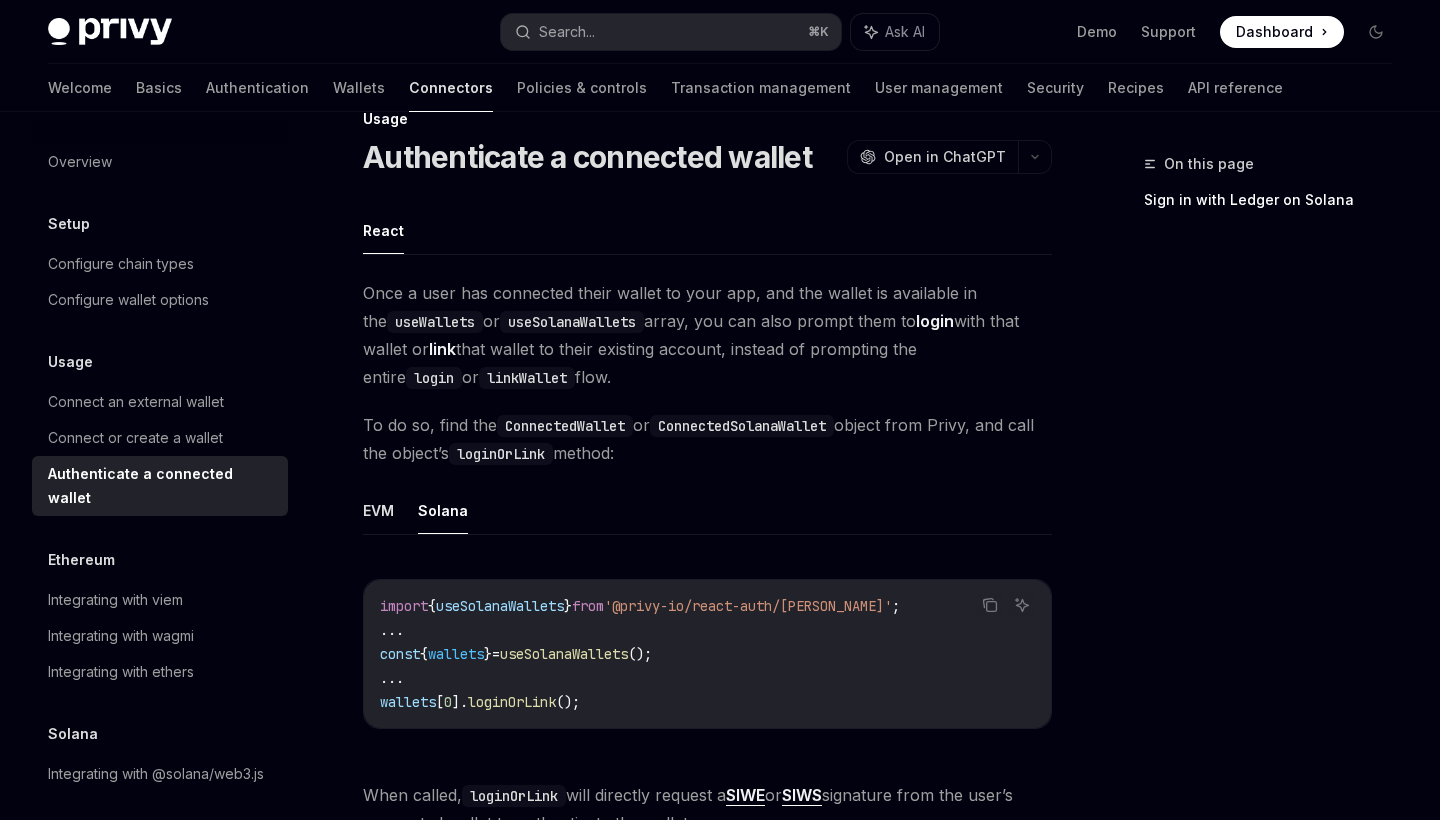
scroll to position [0, 0]
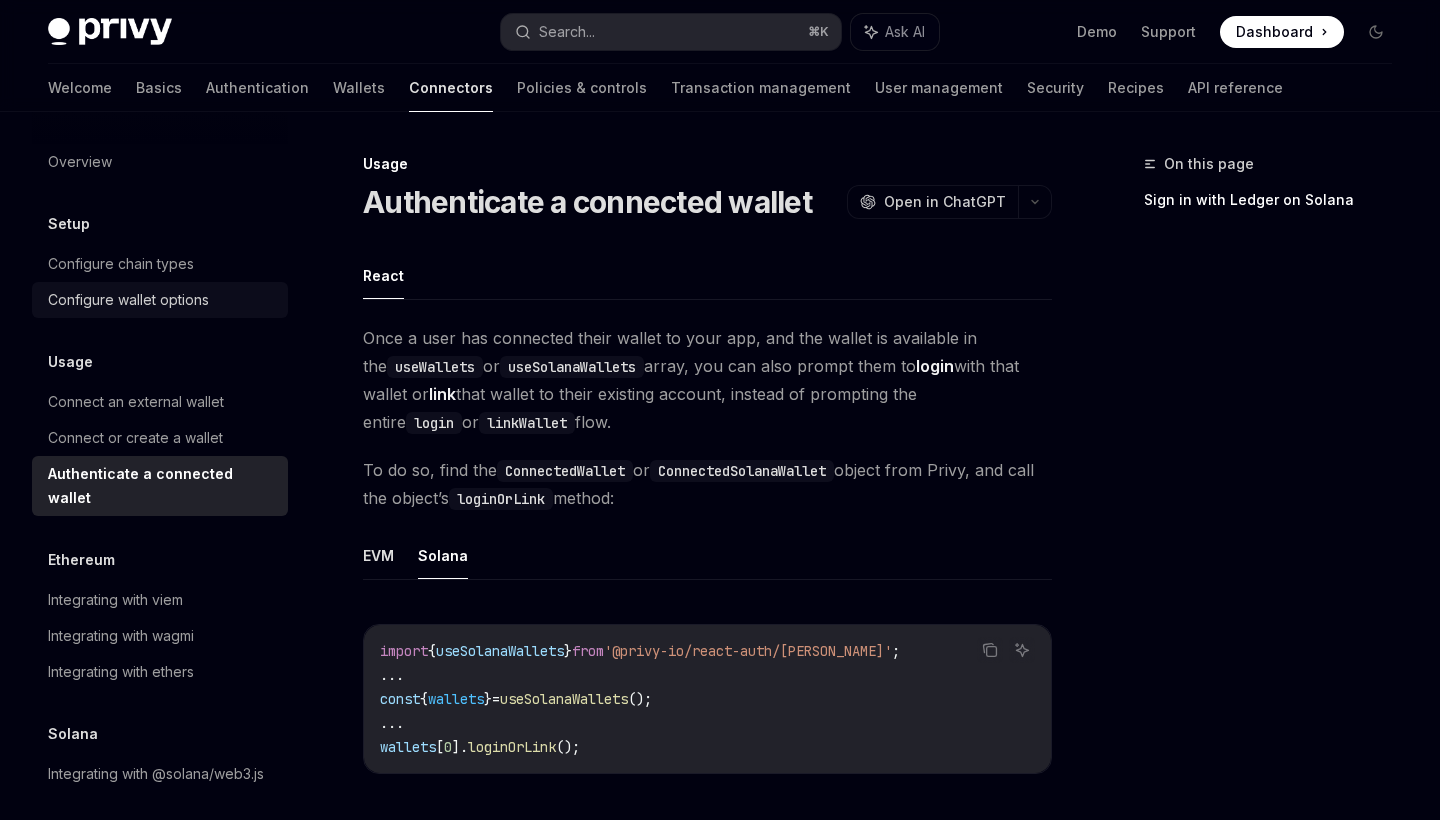
click at [145, 291] on div "Configure wallet options" at bounding box center [128, 300] width 161 height 24
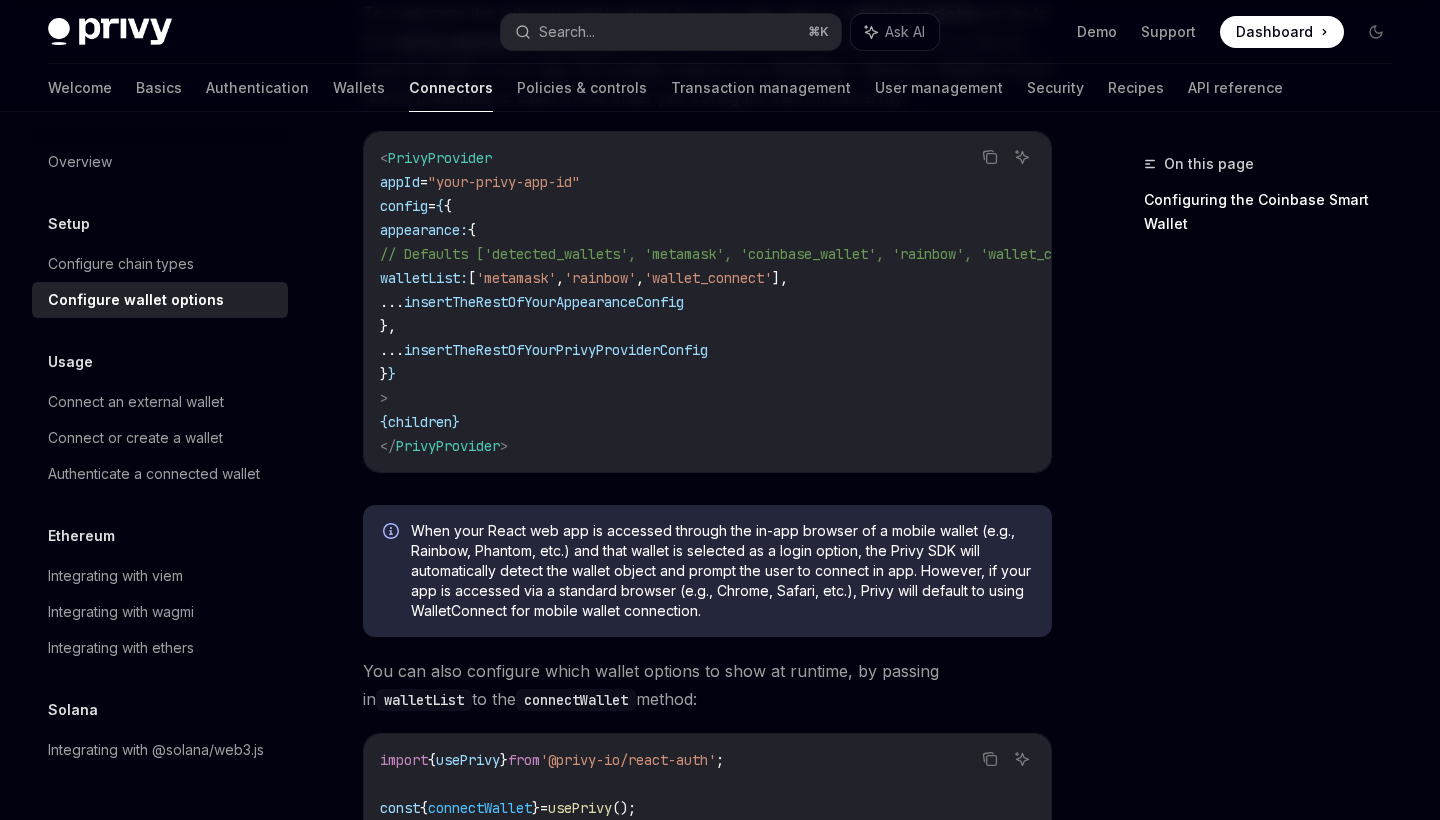
scroll to position [373, 0]
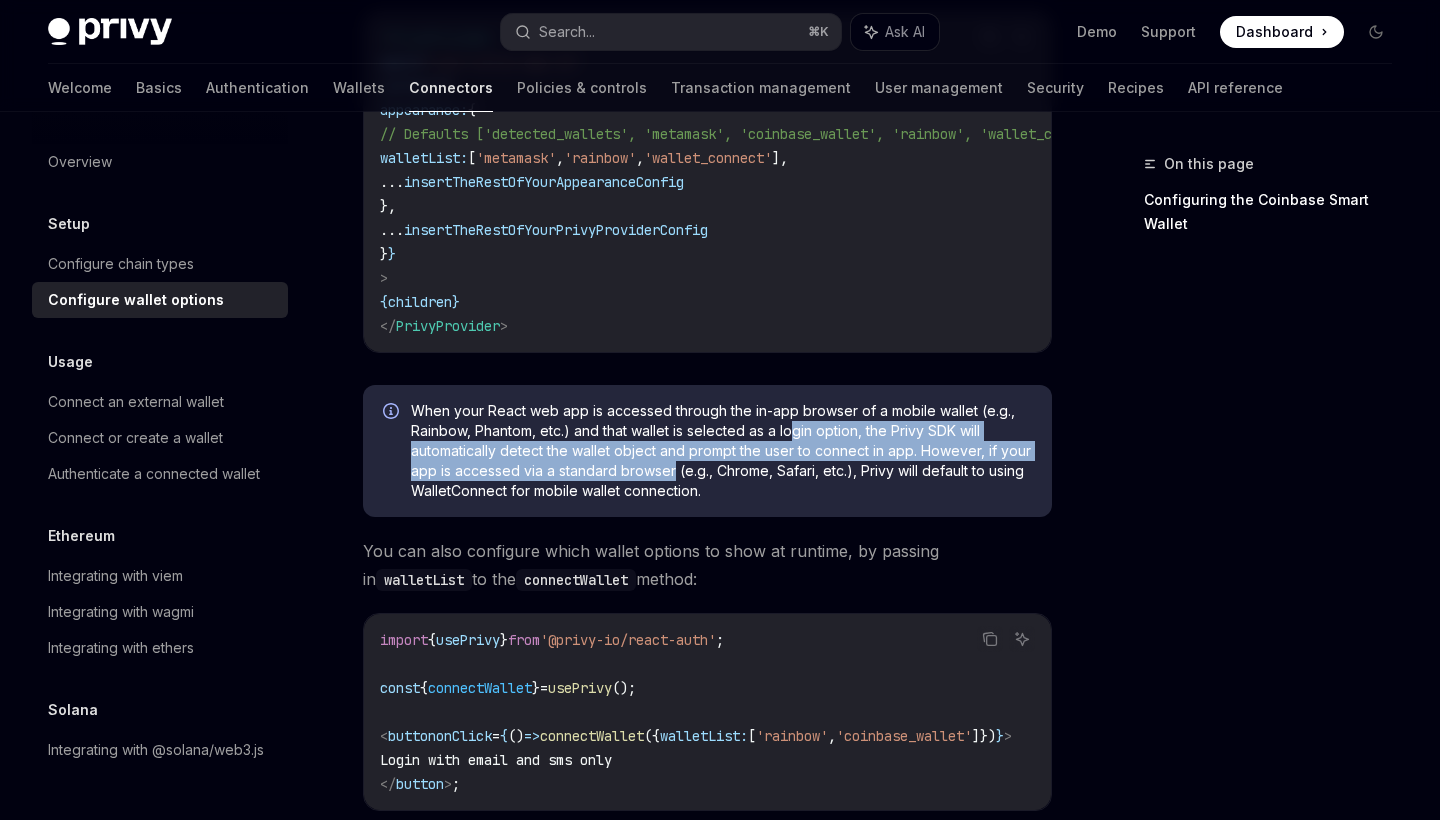
drag, startPoint x: 795, startPoint y: 424, endPoint x: 675, endPoint y: 460, distance: 125.3
click at [675, 460] on span "When your React web app is accessed through the in-app browser of a mobile wall…" at bounding box center [721, 451] width 621 height 100
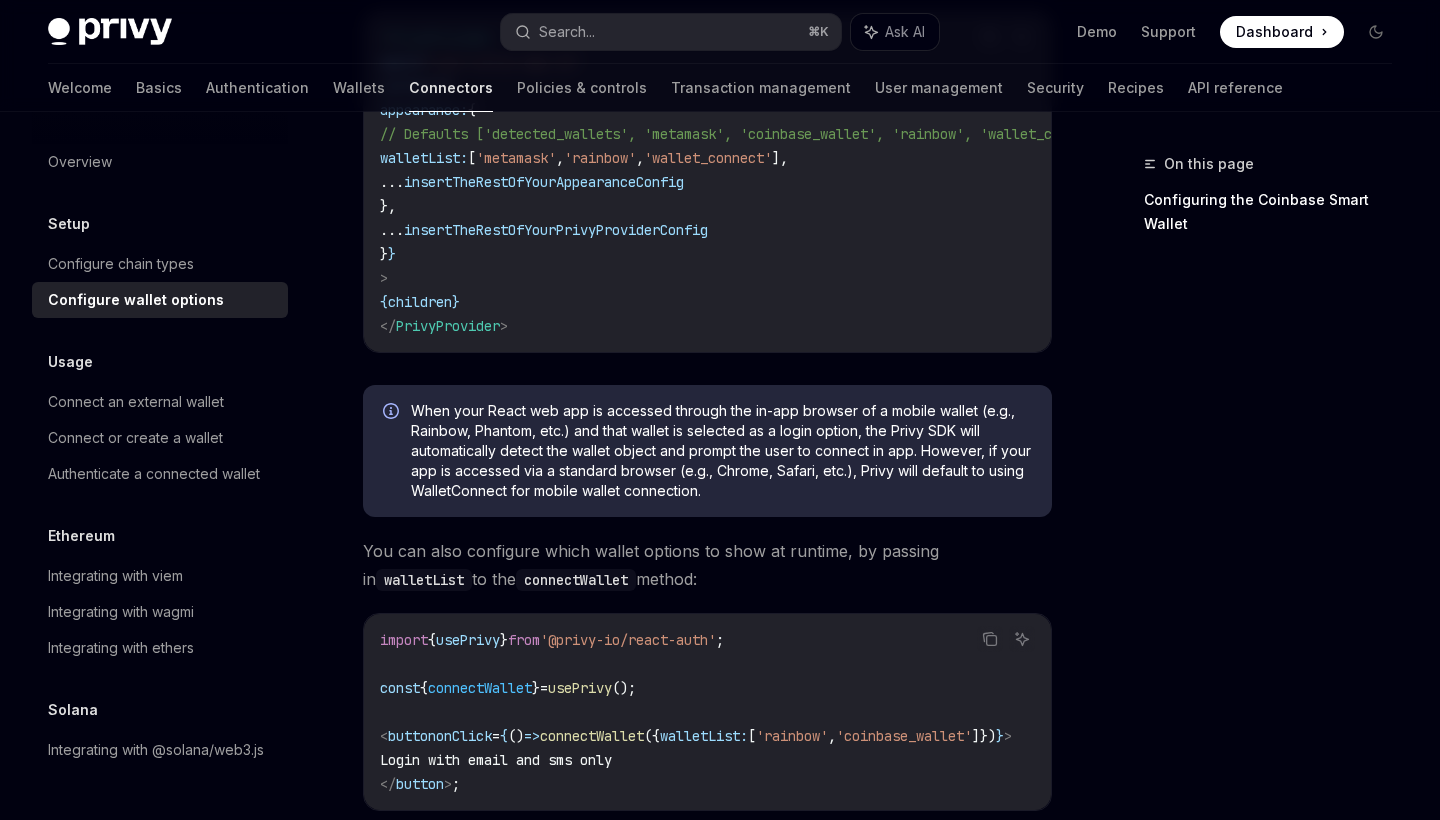
click at [648, 486] on span "When your React web app is accessed through the in-app browser of a mobile wall…" at bounding box center [721, 451] width 621 height 100
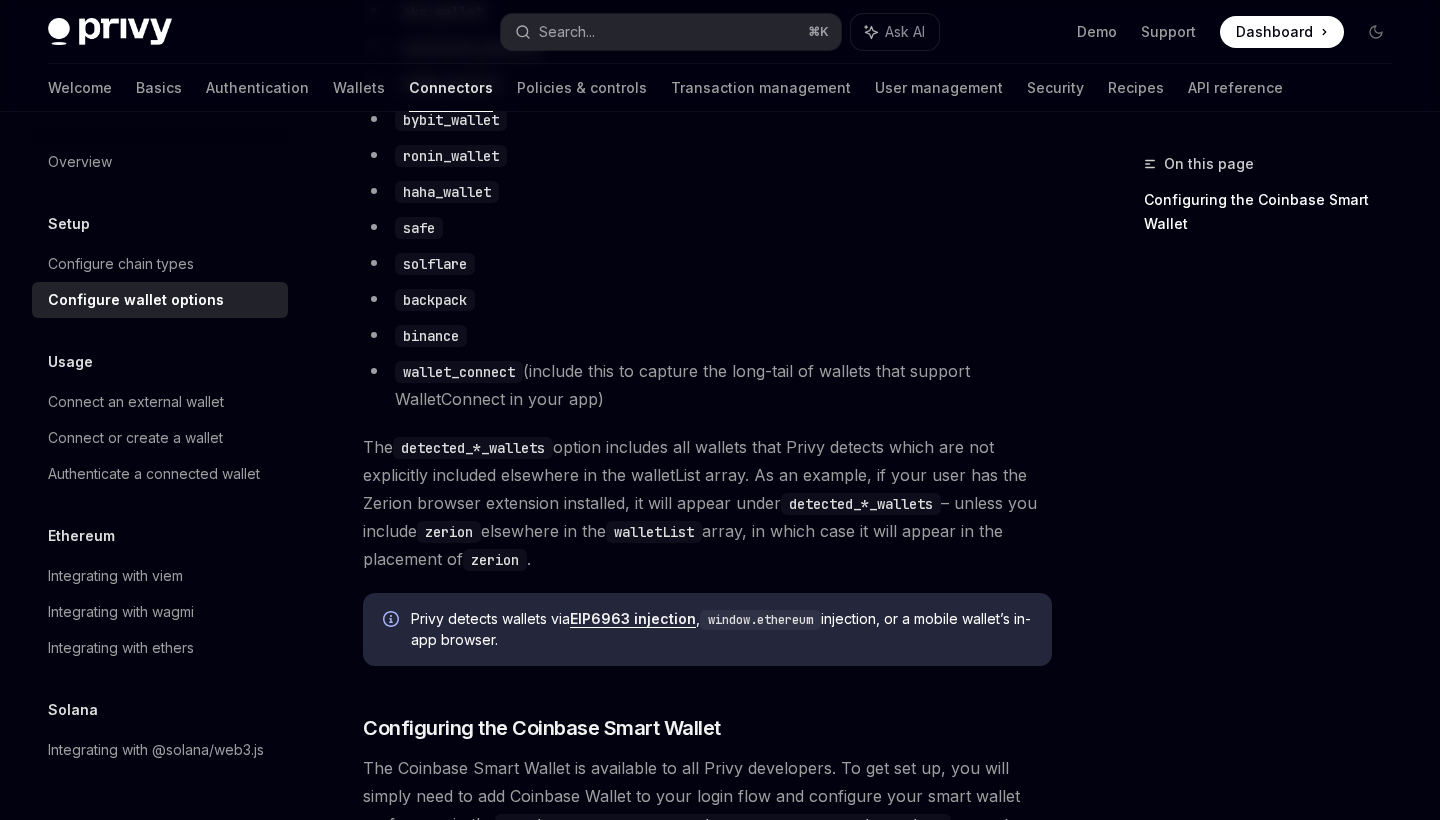
scroll to position [1616, 0]
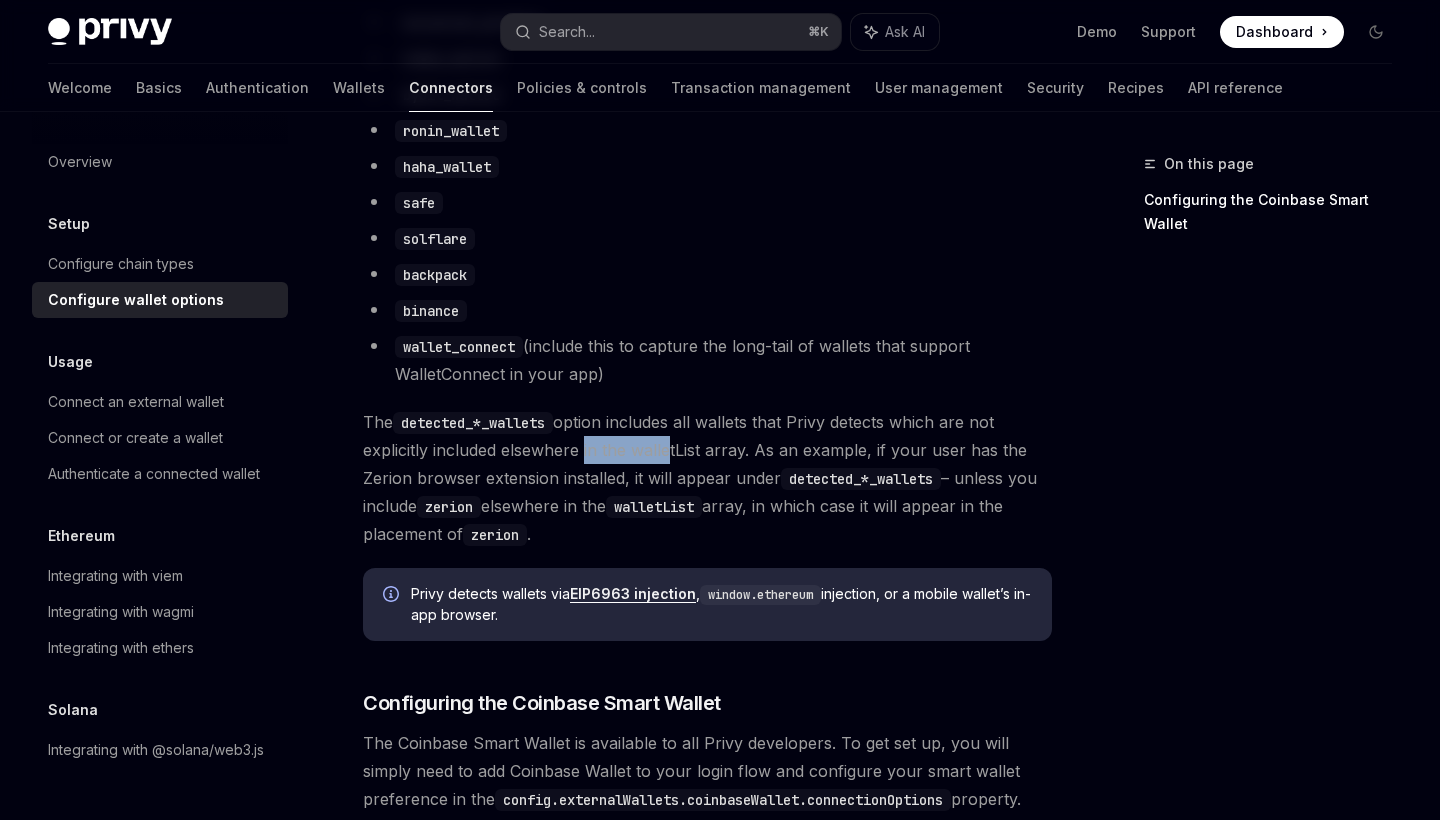
drag, startPoint x: 579, startPoint y: 447, endPoint x: 662, endPoint y: 447, distance: 83.0
click at [662, 447] on span "The detected_*_wallets option includes all wallets that Privy detects which are…" at bounding box center [707, 478] width 689 height 140
click at [747, 453] on span "The detected_*_wallets option includes all wallets that Privy detects which are…" at bounding box center [707, 478] width 689 height 140
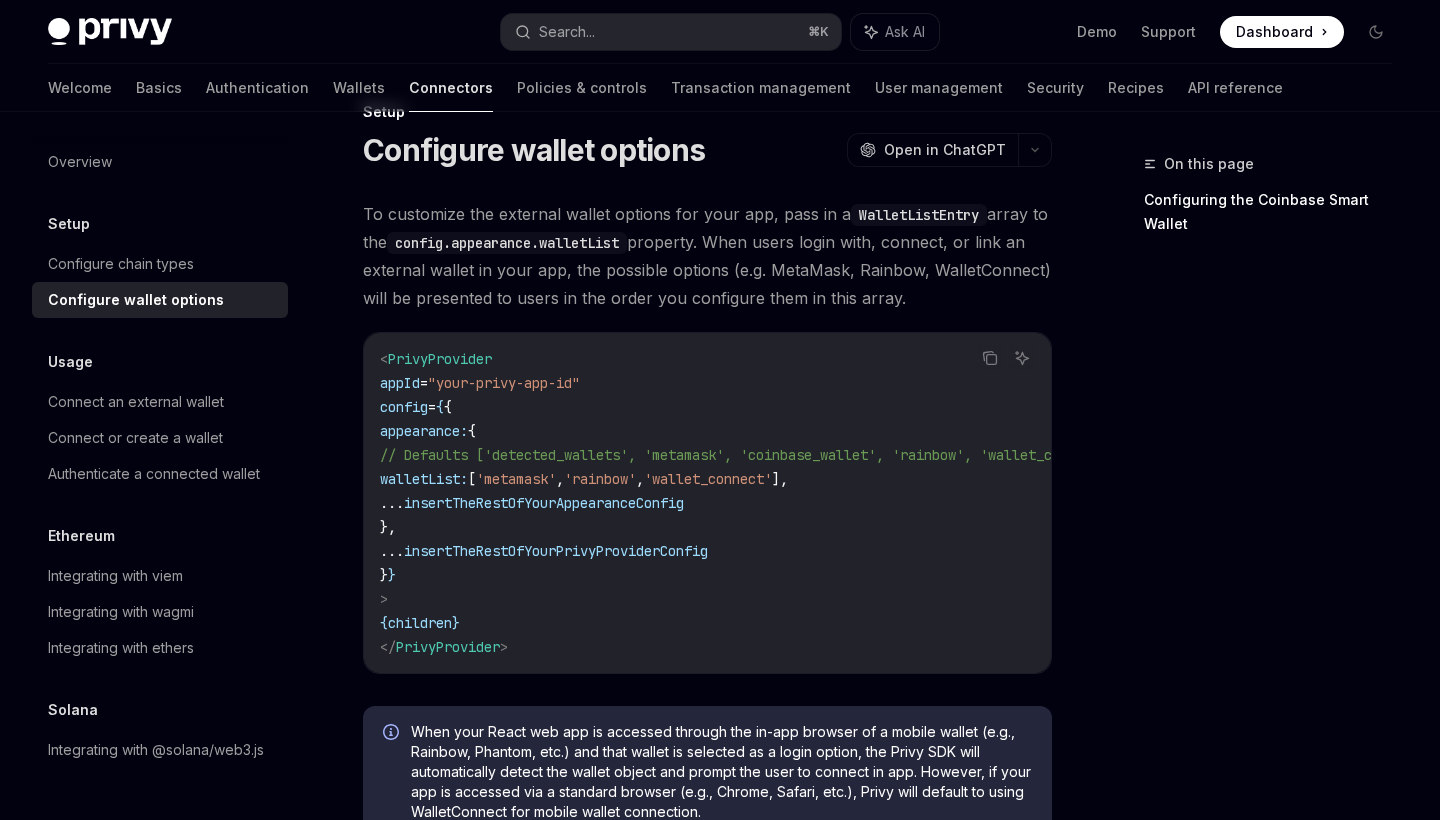
scroll to position [0, 0]
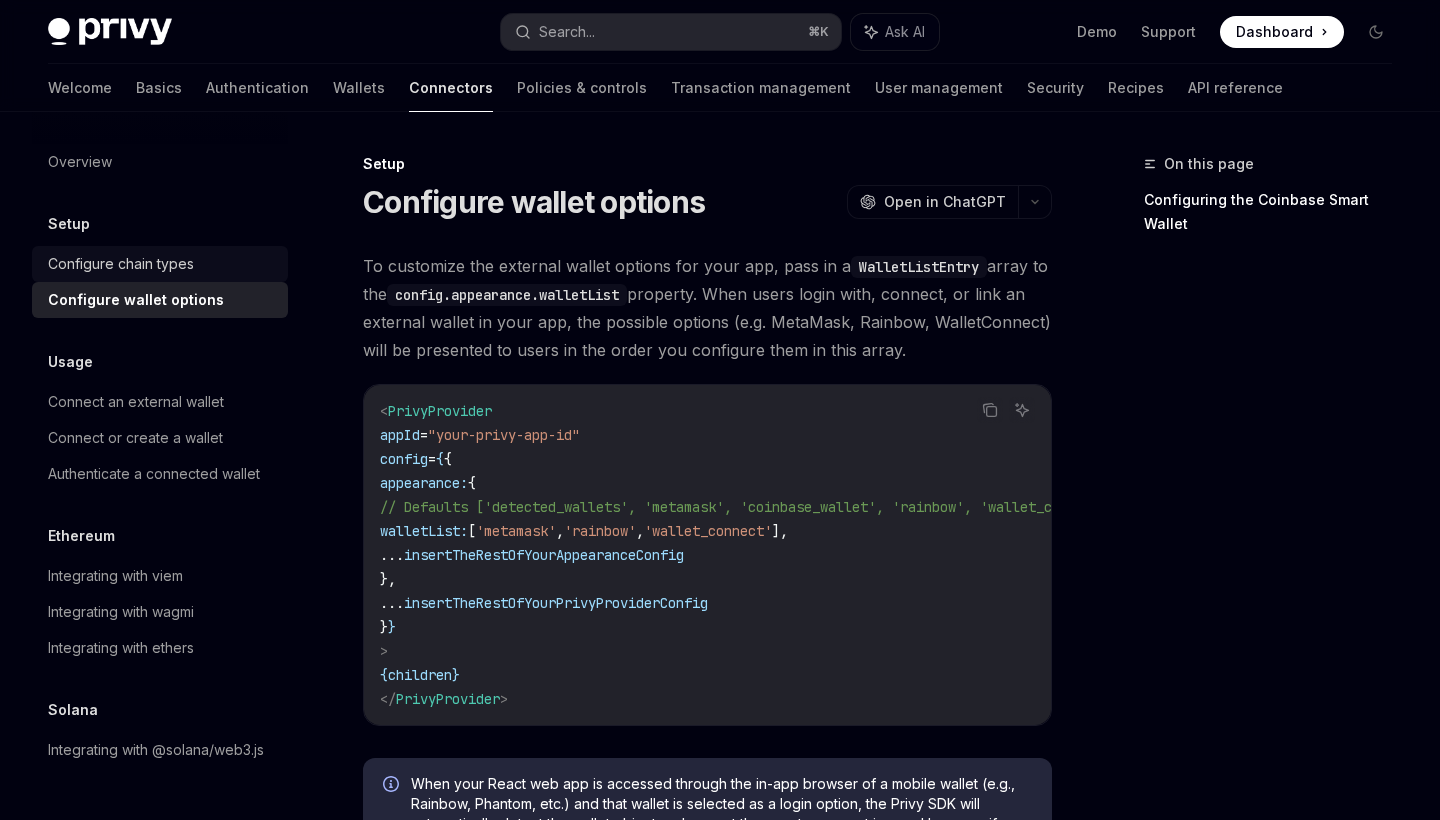
click at [194, 272] on div "Configure chain types" at bounding box center [121, 264] width 146 height 24
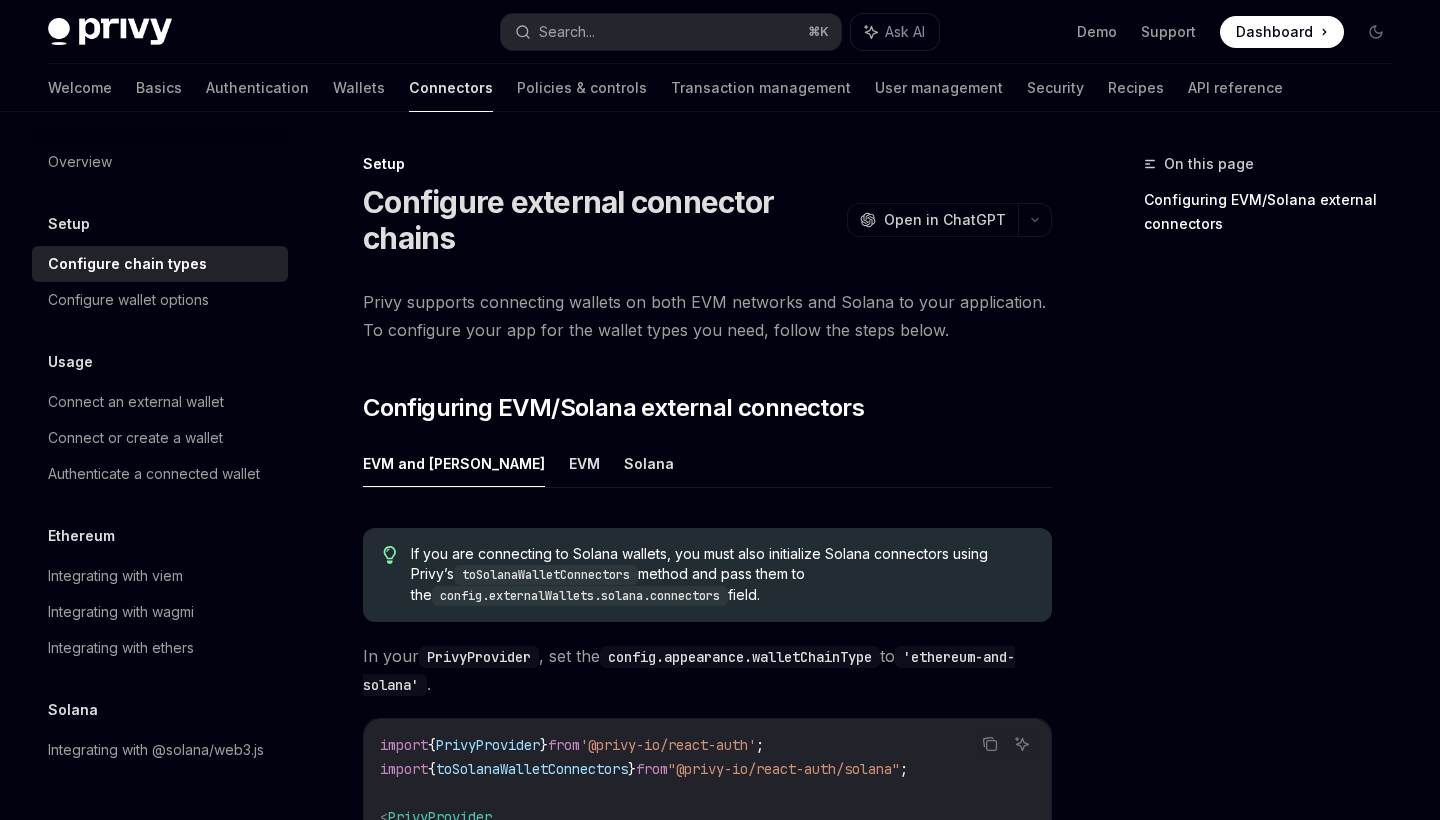
scroll to position [9, 0]
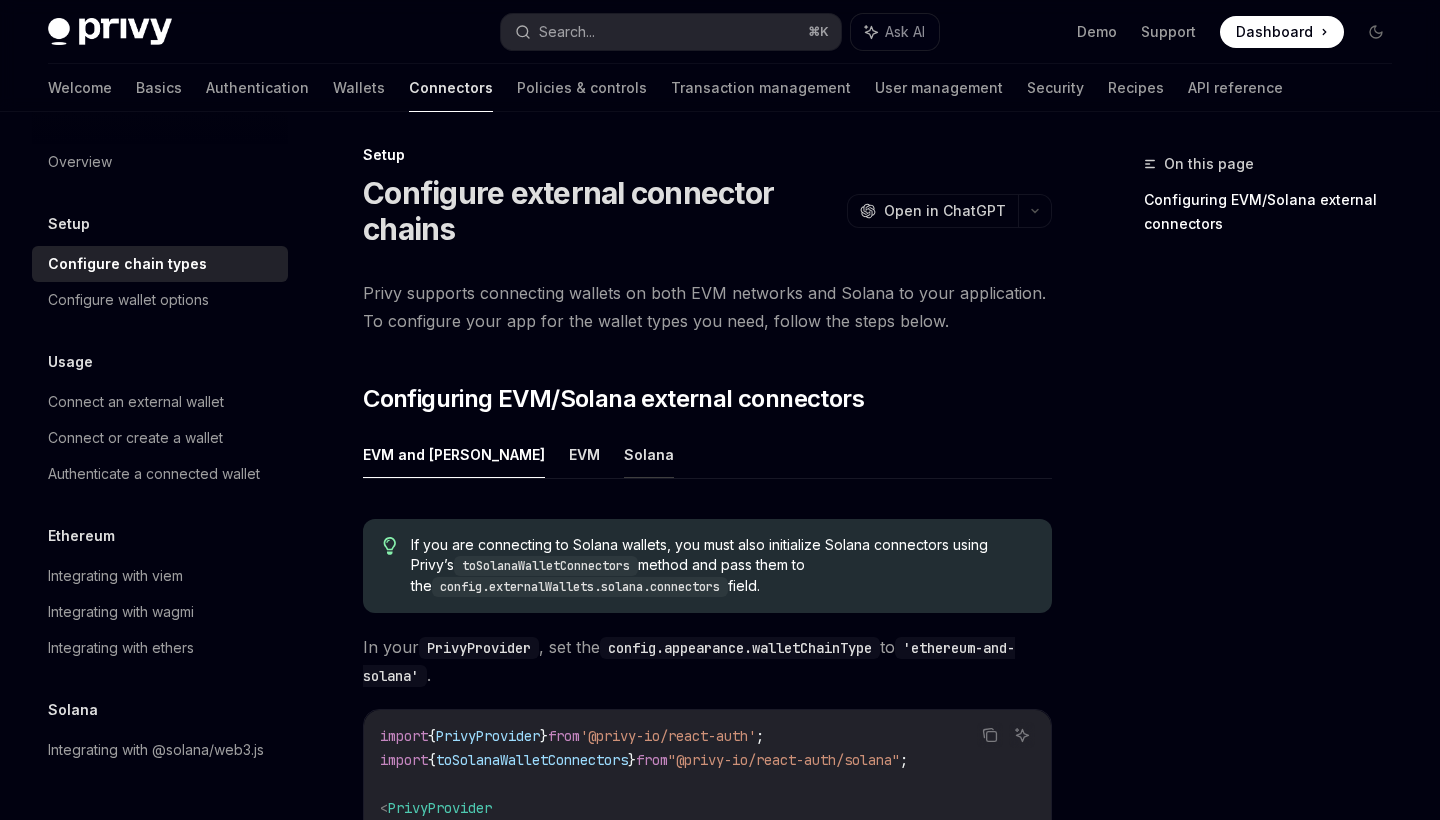
click at [624, 456] on button "Solana" at bounding box center [649, 454] width 50 height 47
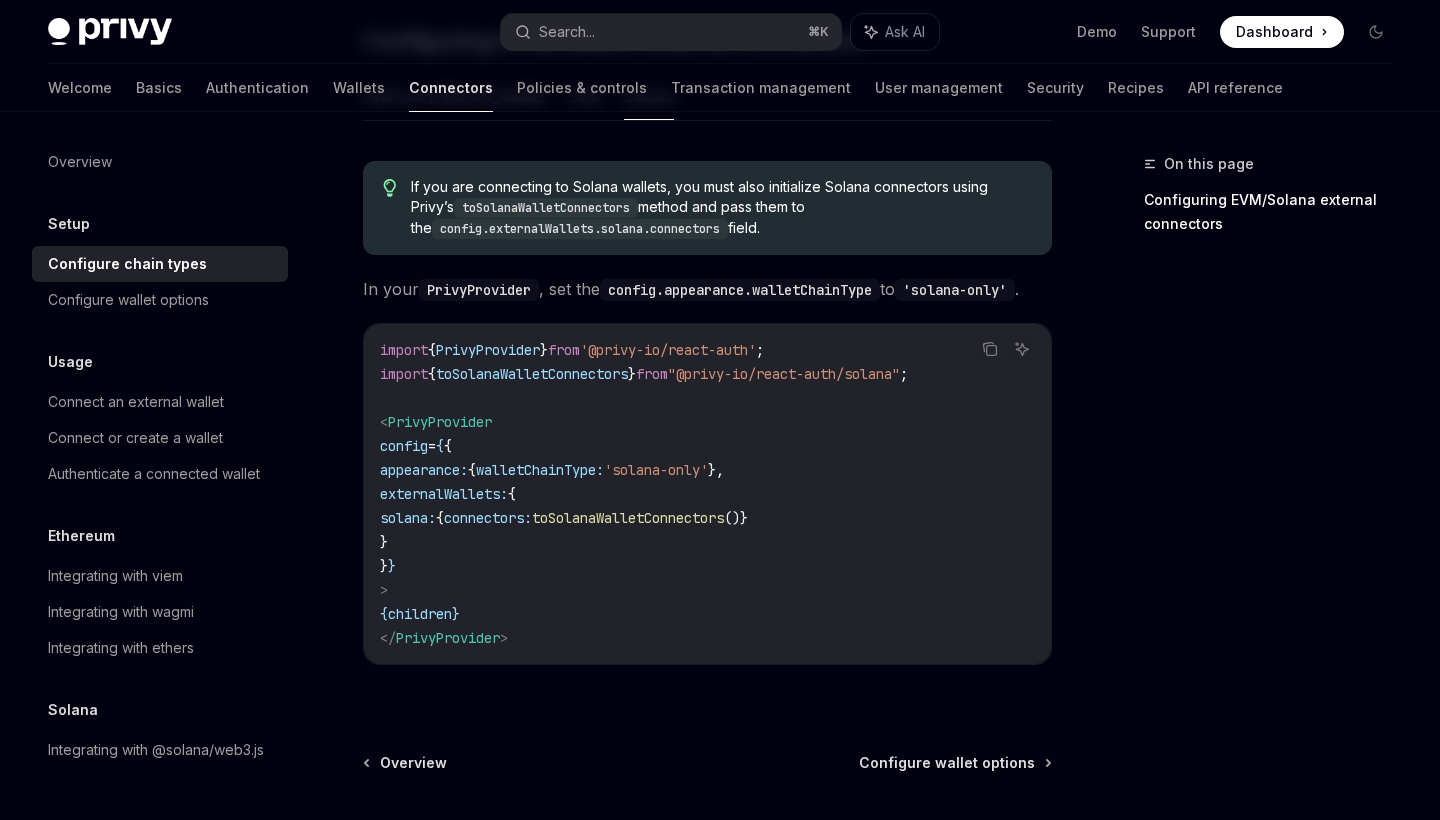
scroll to position [569, 0]
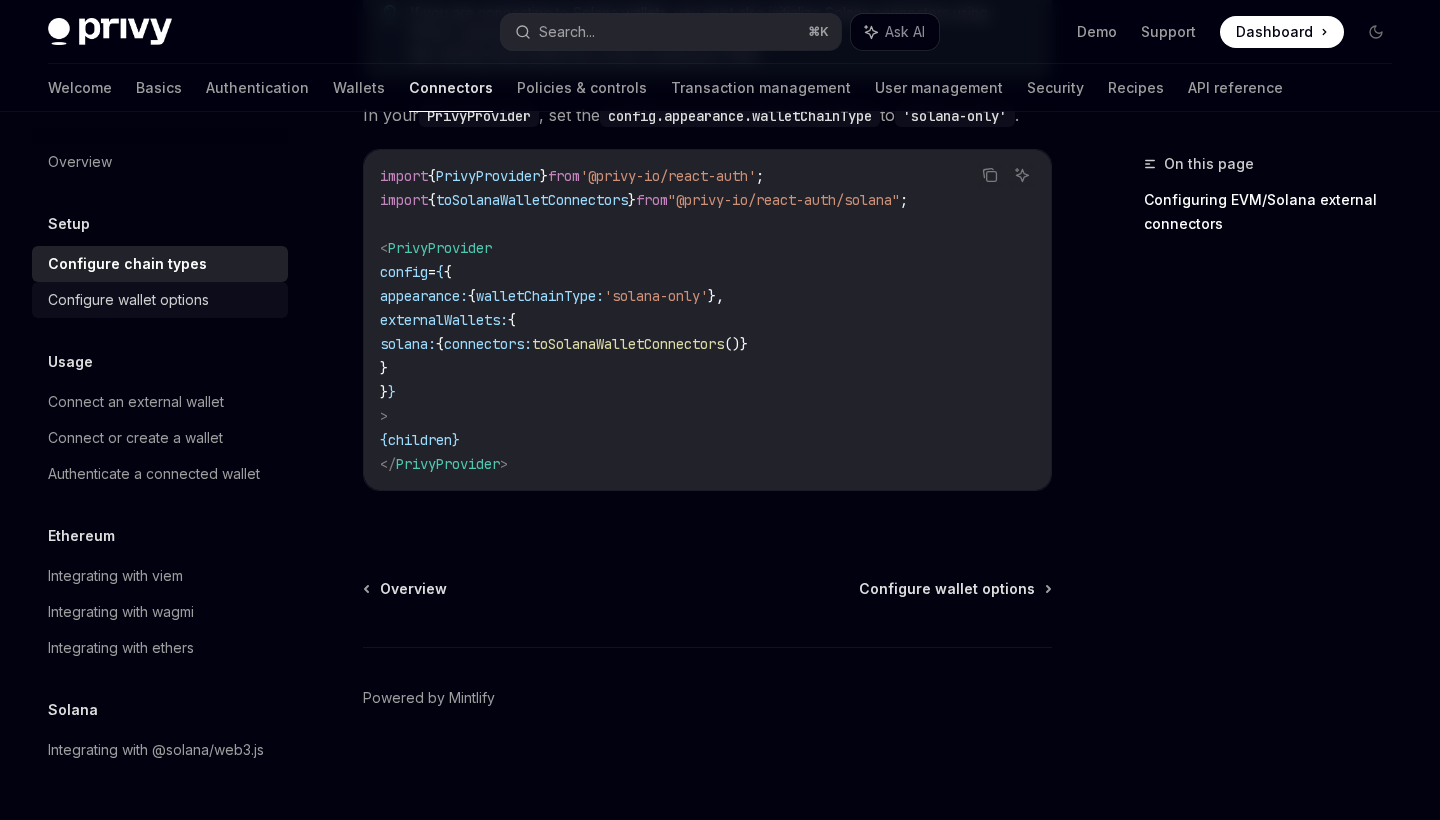
click at [188, 306] on div "Configure wallet options" at bounding box center [128, 300] width 161 height 24
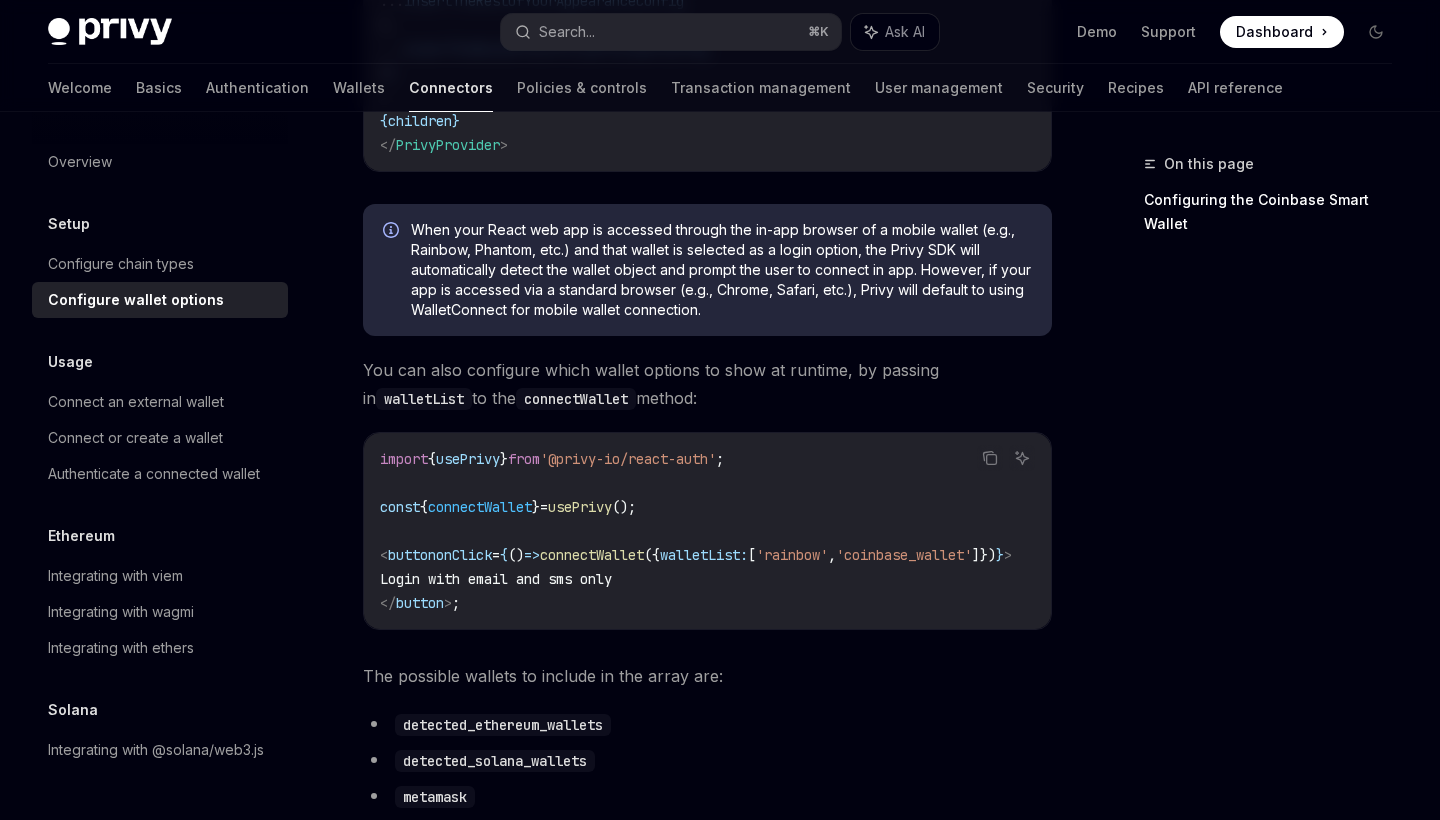
scroll to position [547, 0]
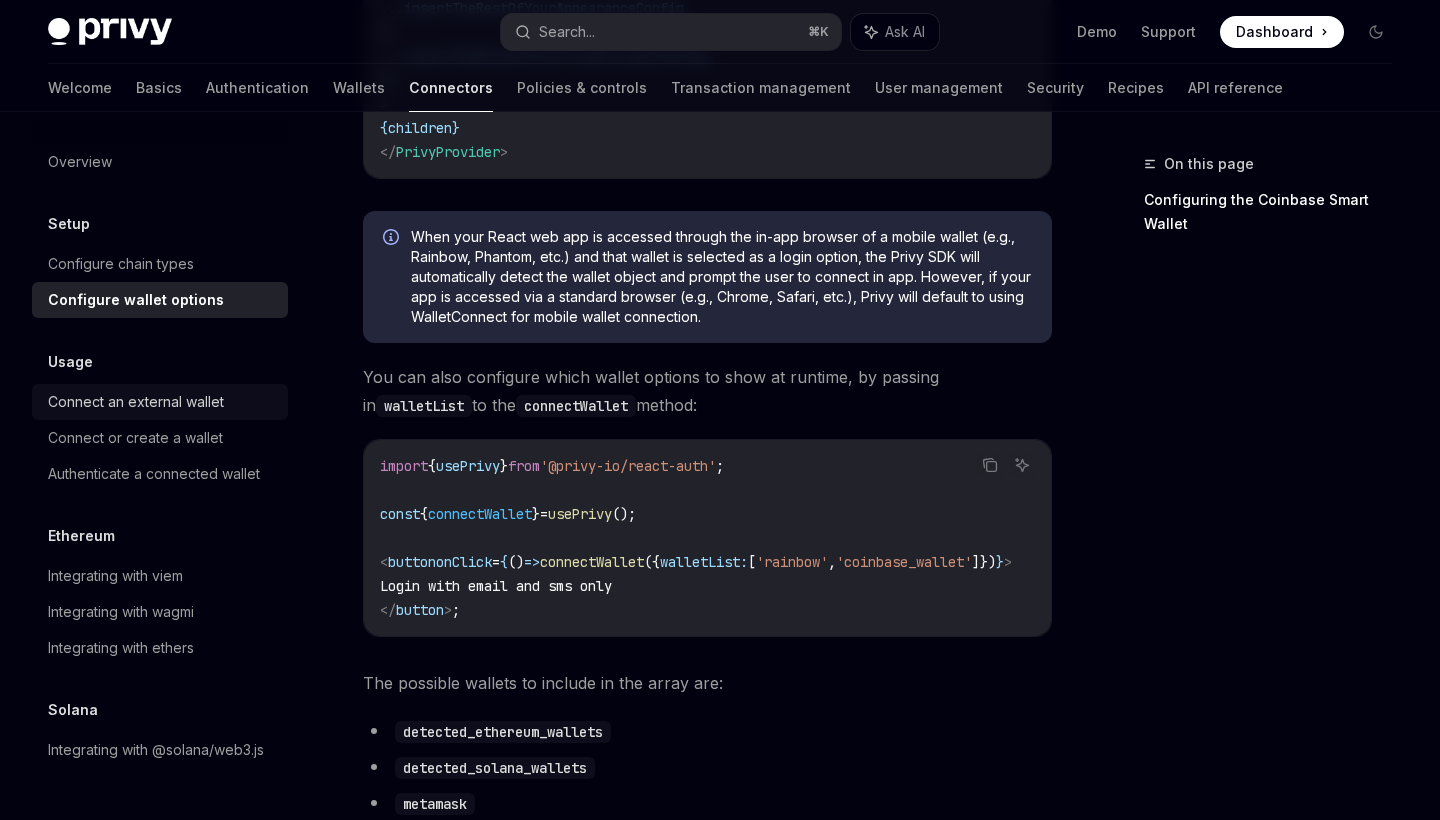
click at [159, 409] on div "Connect an external wallet" at bounding box center [136, 402] width 176 height 24
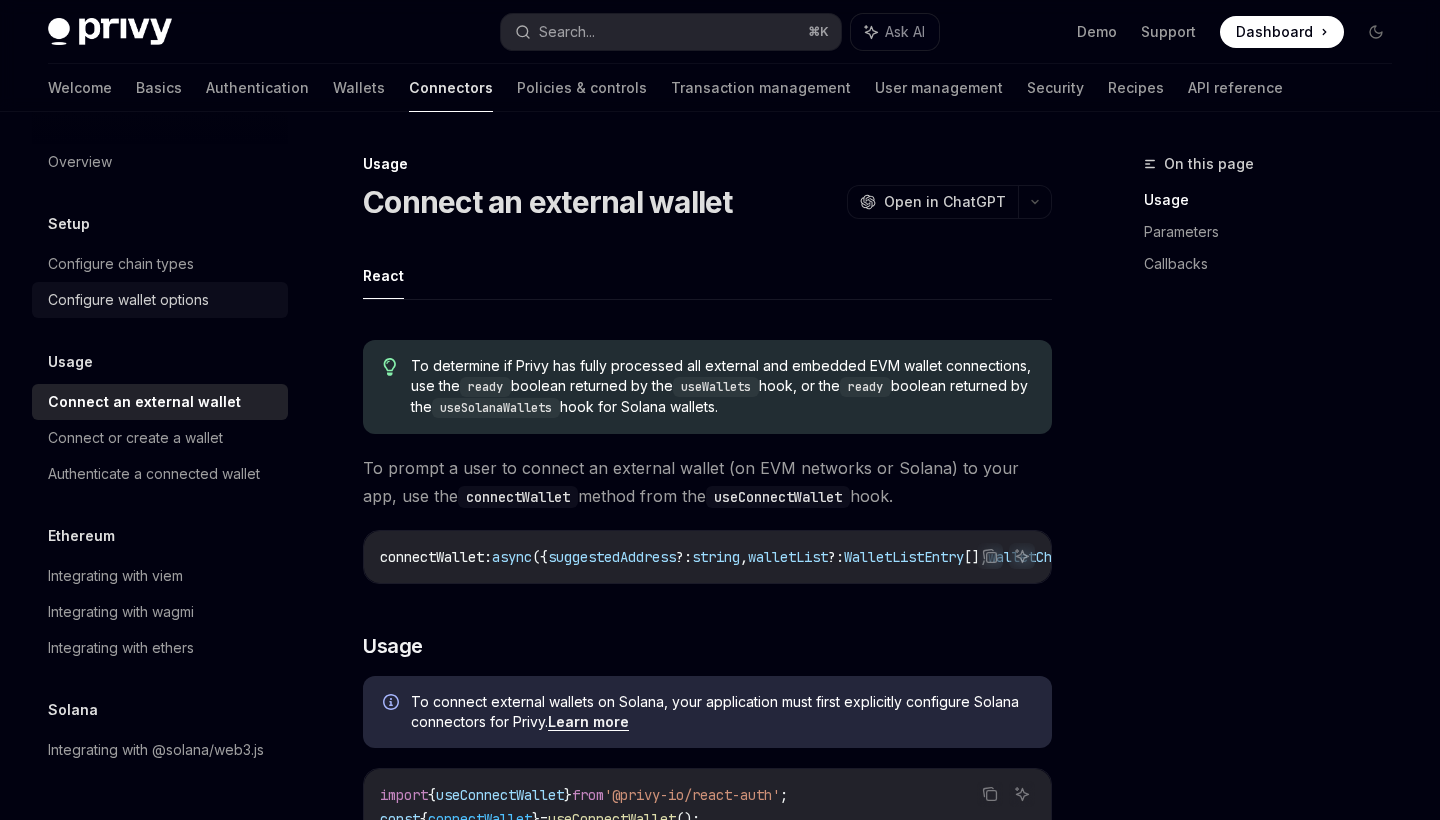
click at [180, 298] on div "Configure wallet options" at bounding box center [128, 300] width 161 height 24
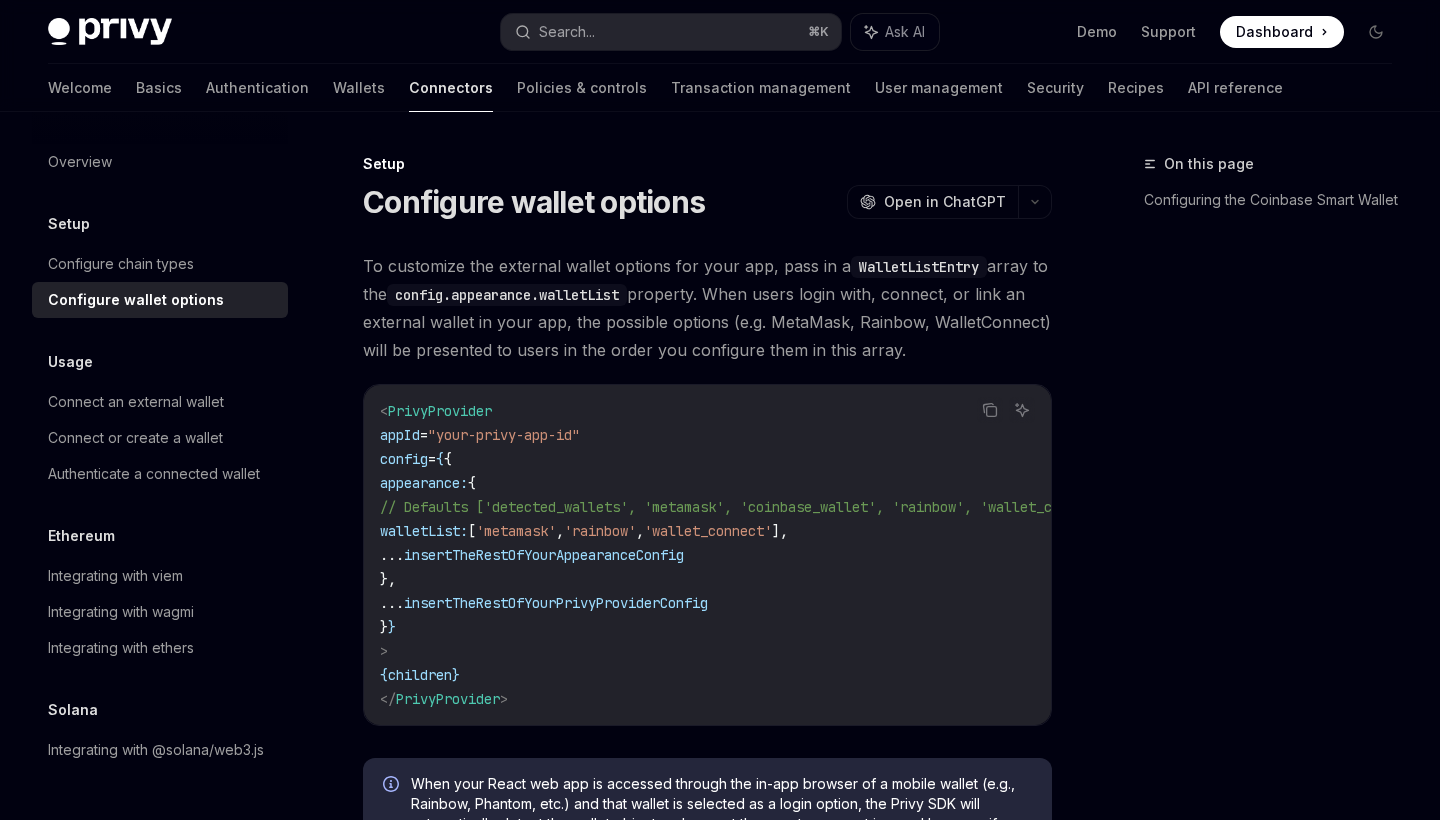
type textarea "*"
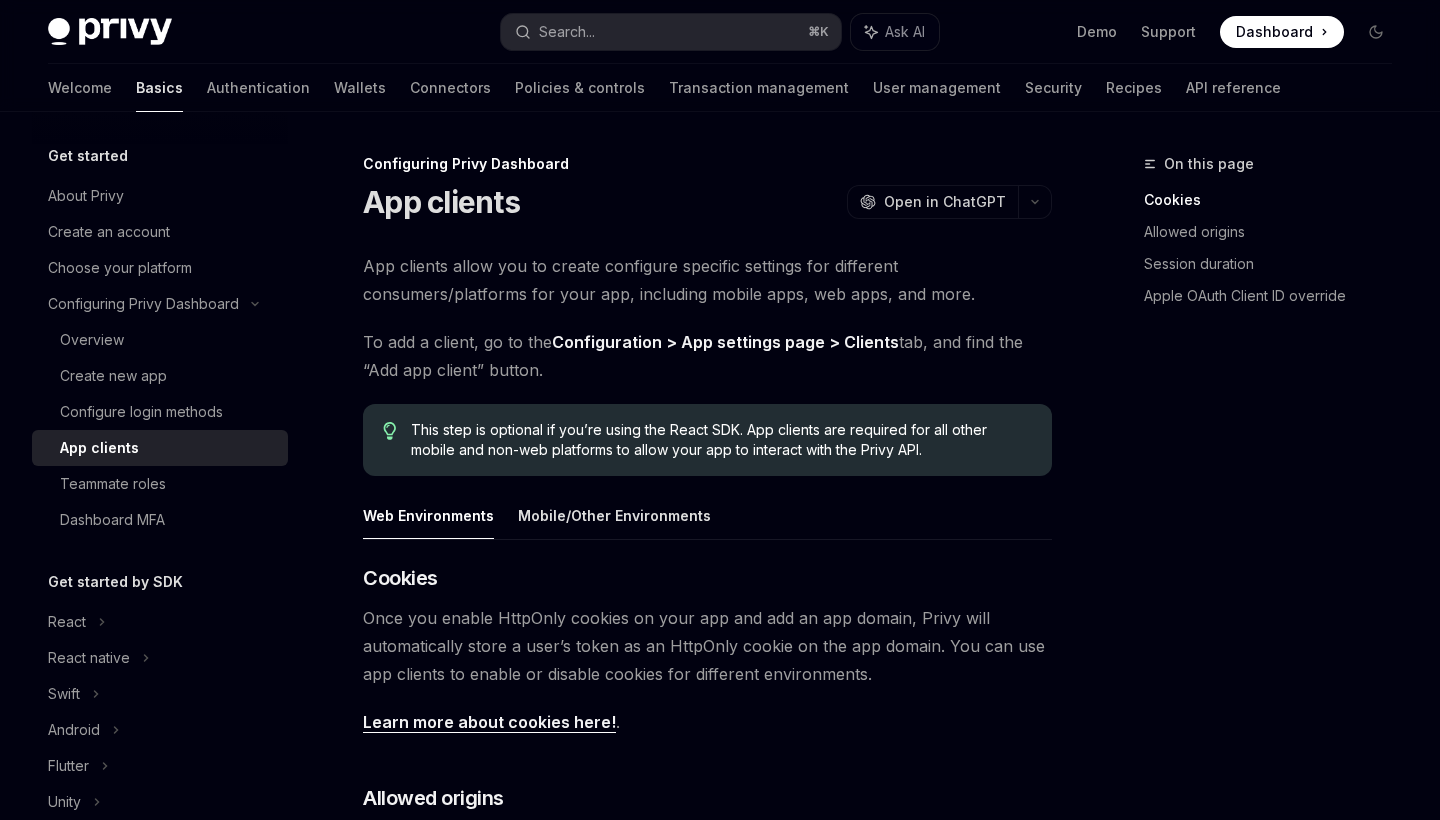
click at [1286, 41] on span "Dashboard" at bounding box center [1274, 32] width 77 height 20
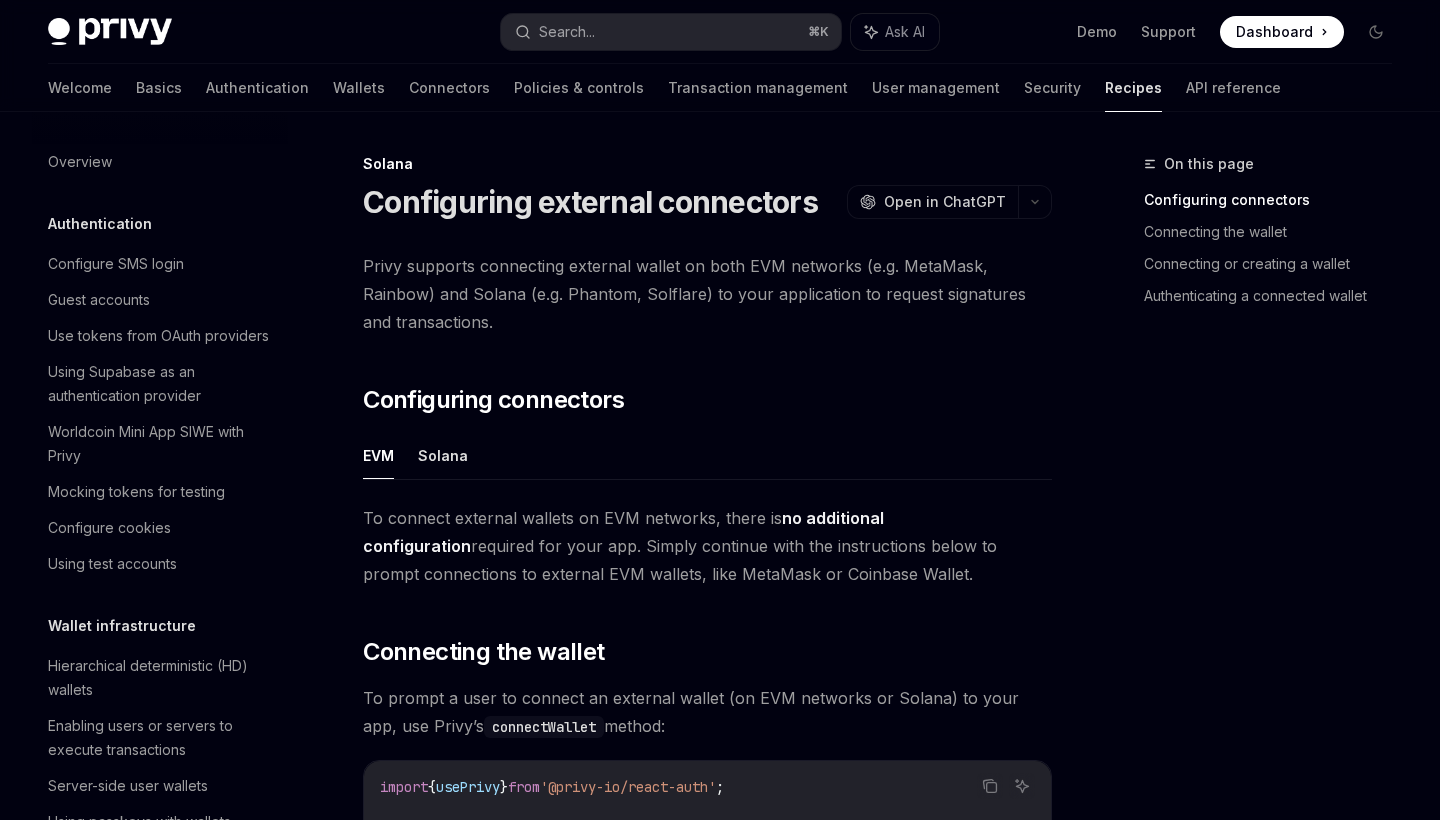
click at [458, 434] on button "Solana" at bounding box center [443, 455] width 50 height 47
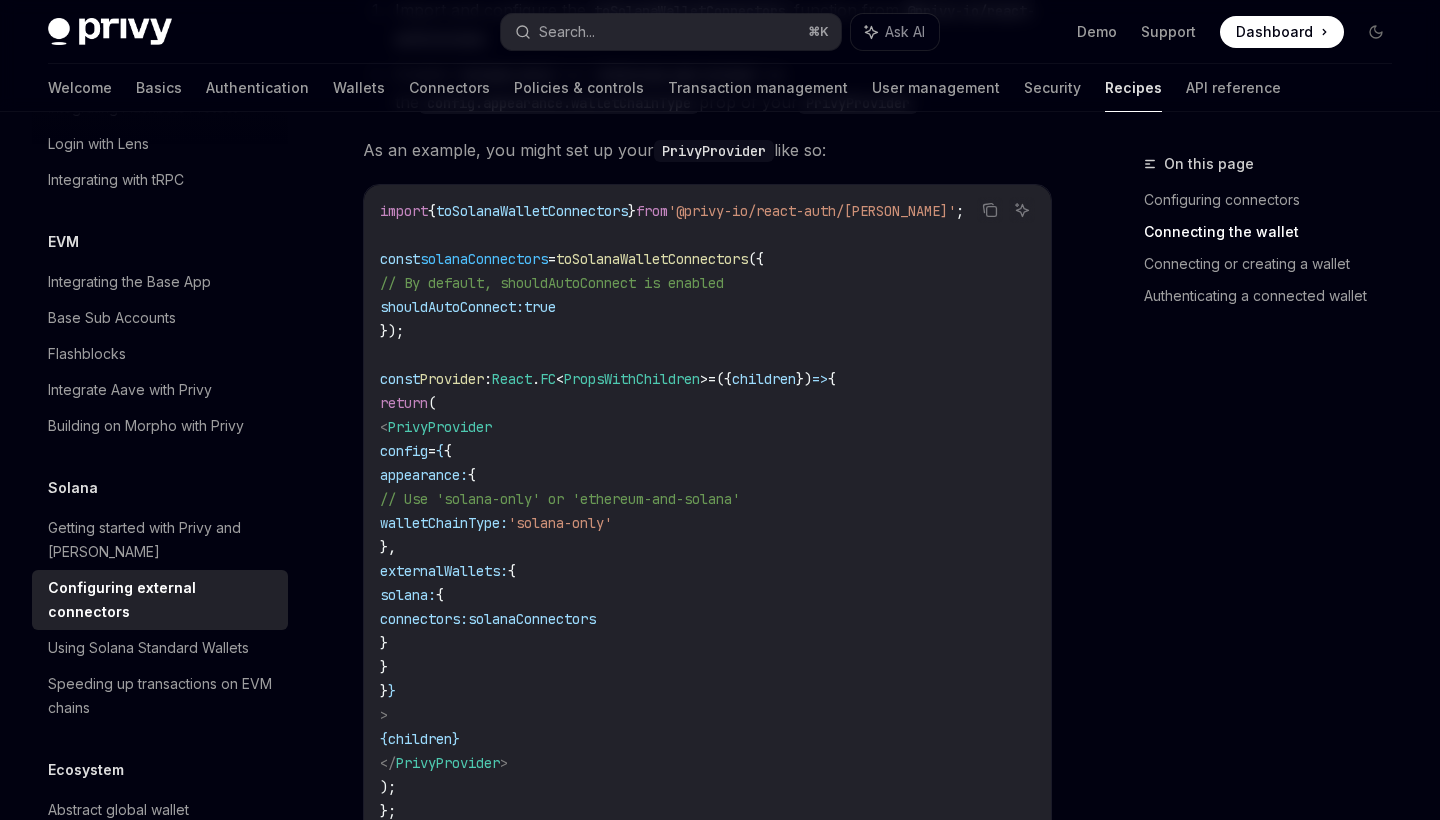
scroll to position [594, 0]
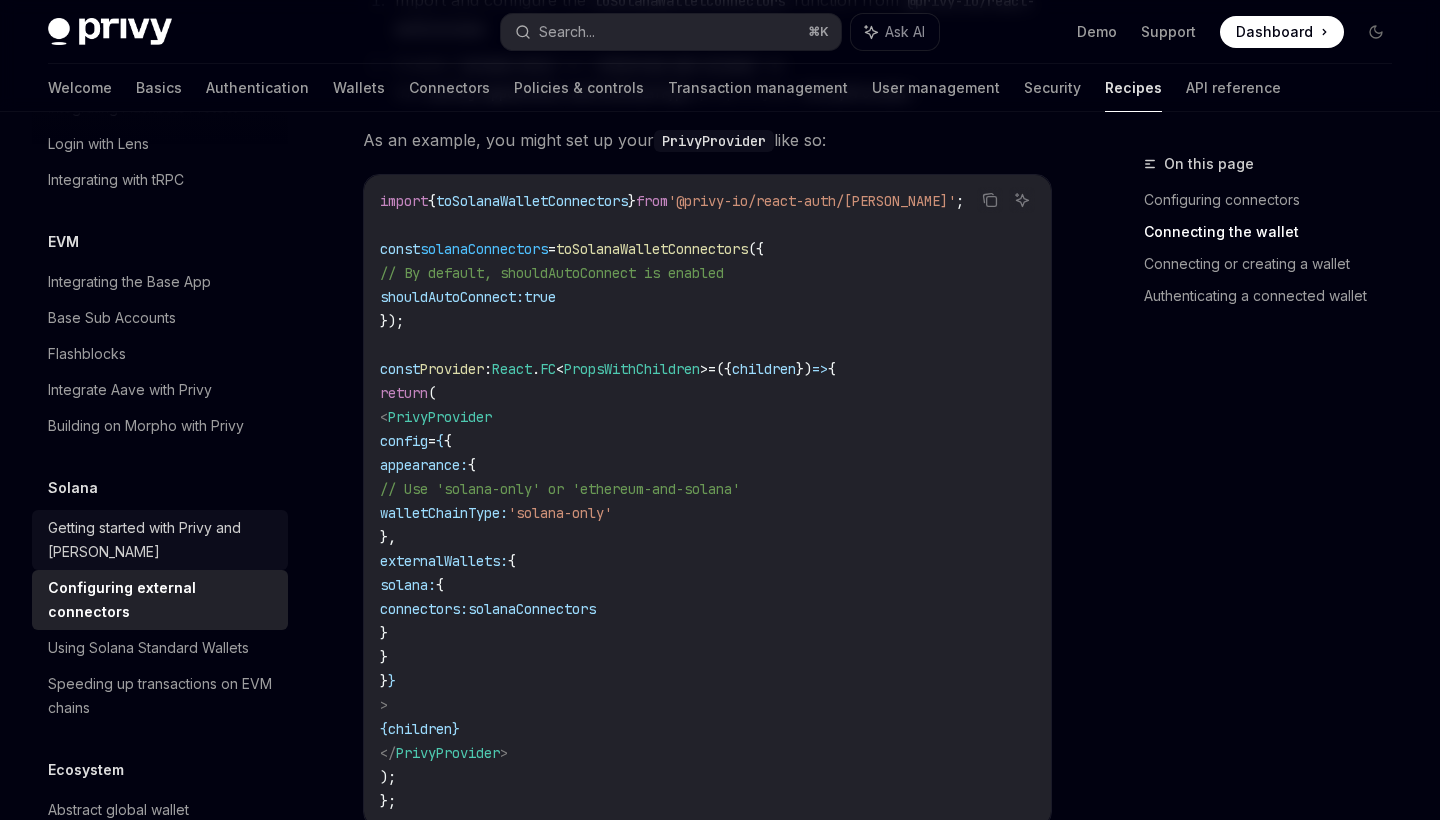
click at [153, 516] on div "Getting started with Privy and Solana" at bounding box center [162, 540] width 228 height 48
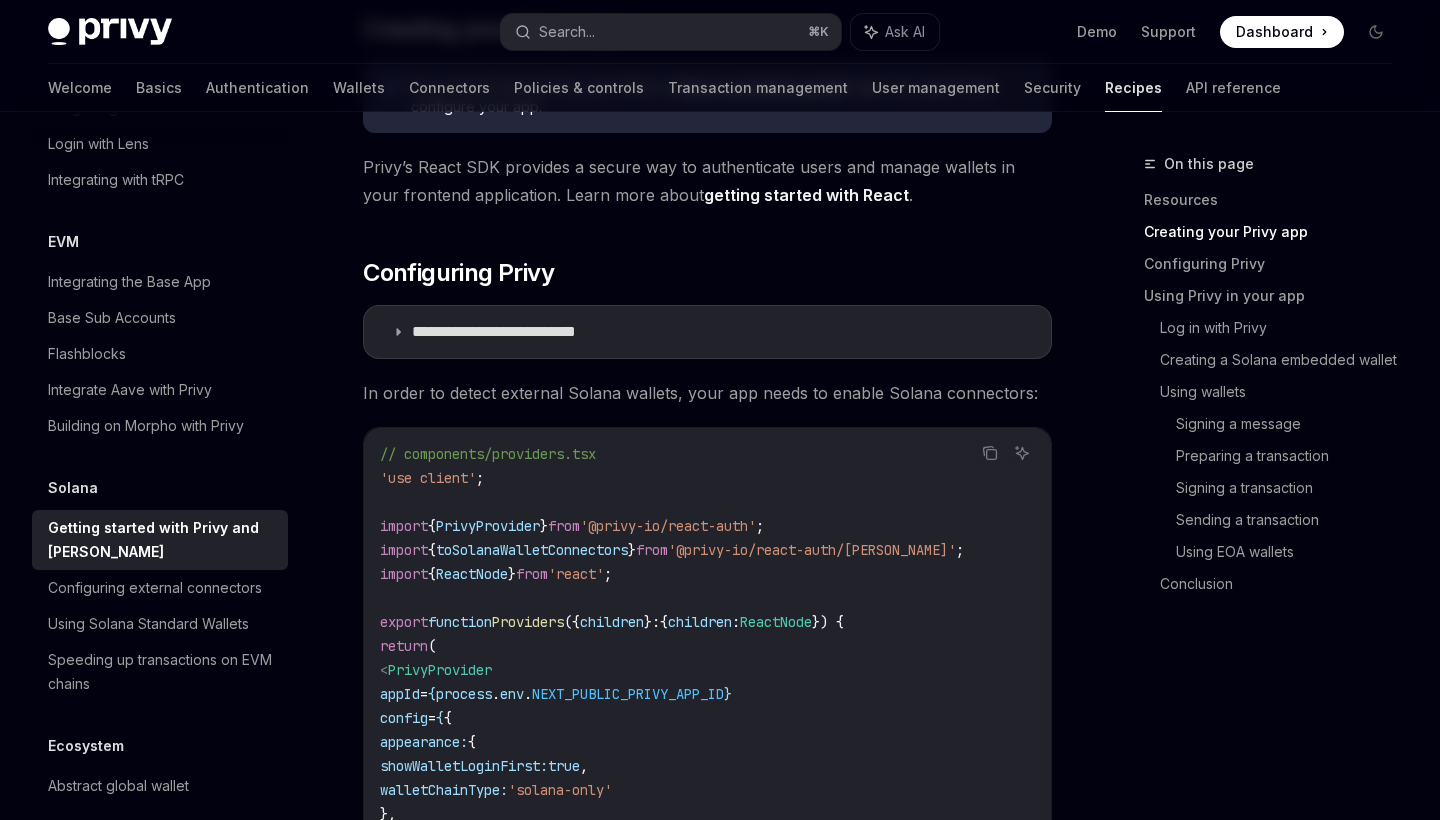
scroll to position [723, 0]
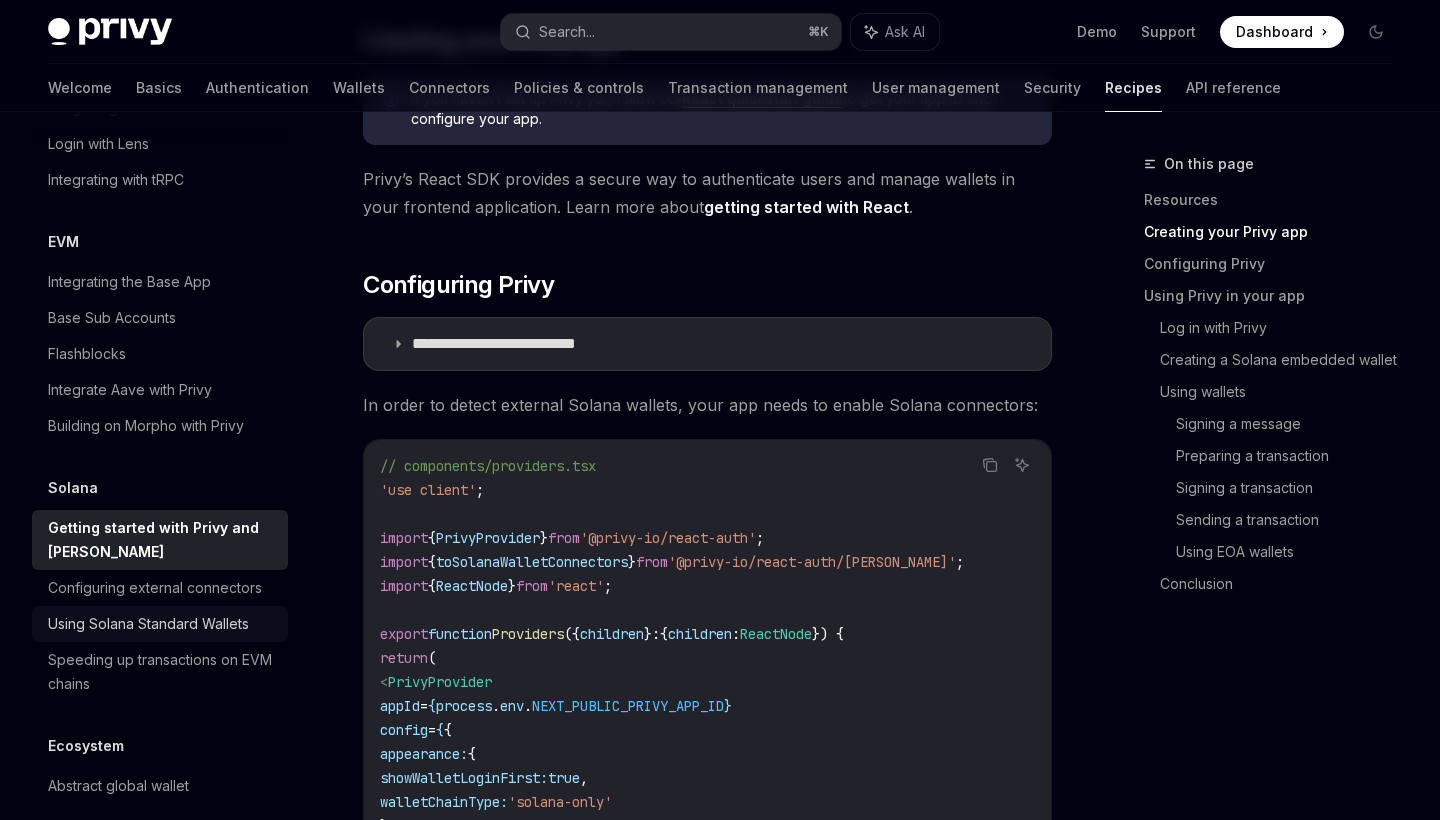
click at [182, 612] on div "Using Solana Standard Wallets" at bounding box center [148, 624] width 201 height 24
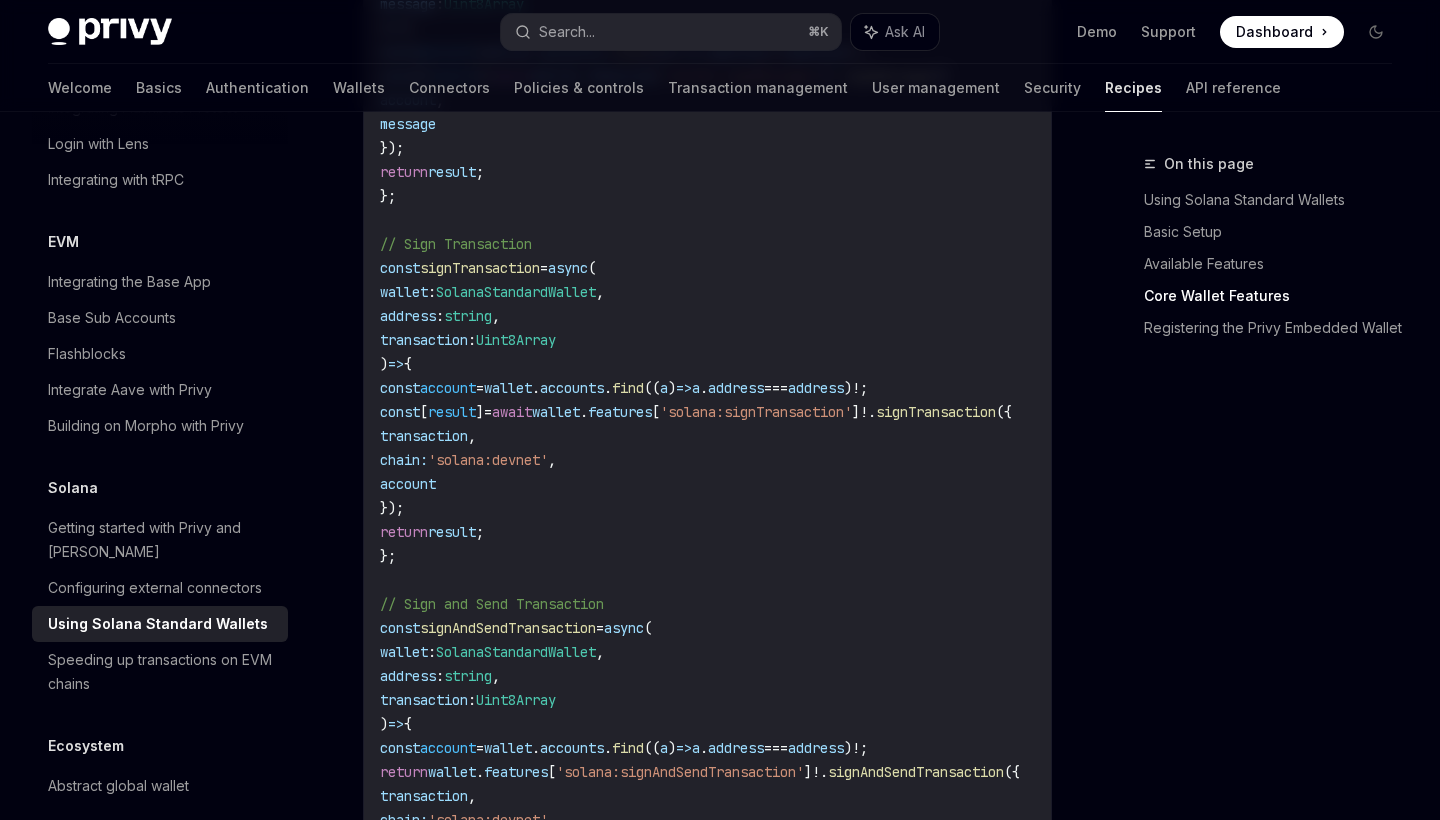
scroll to position [1532, 0]
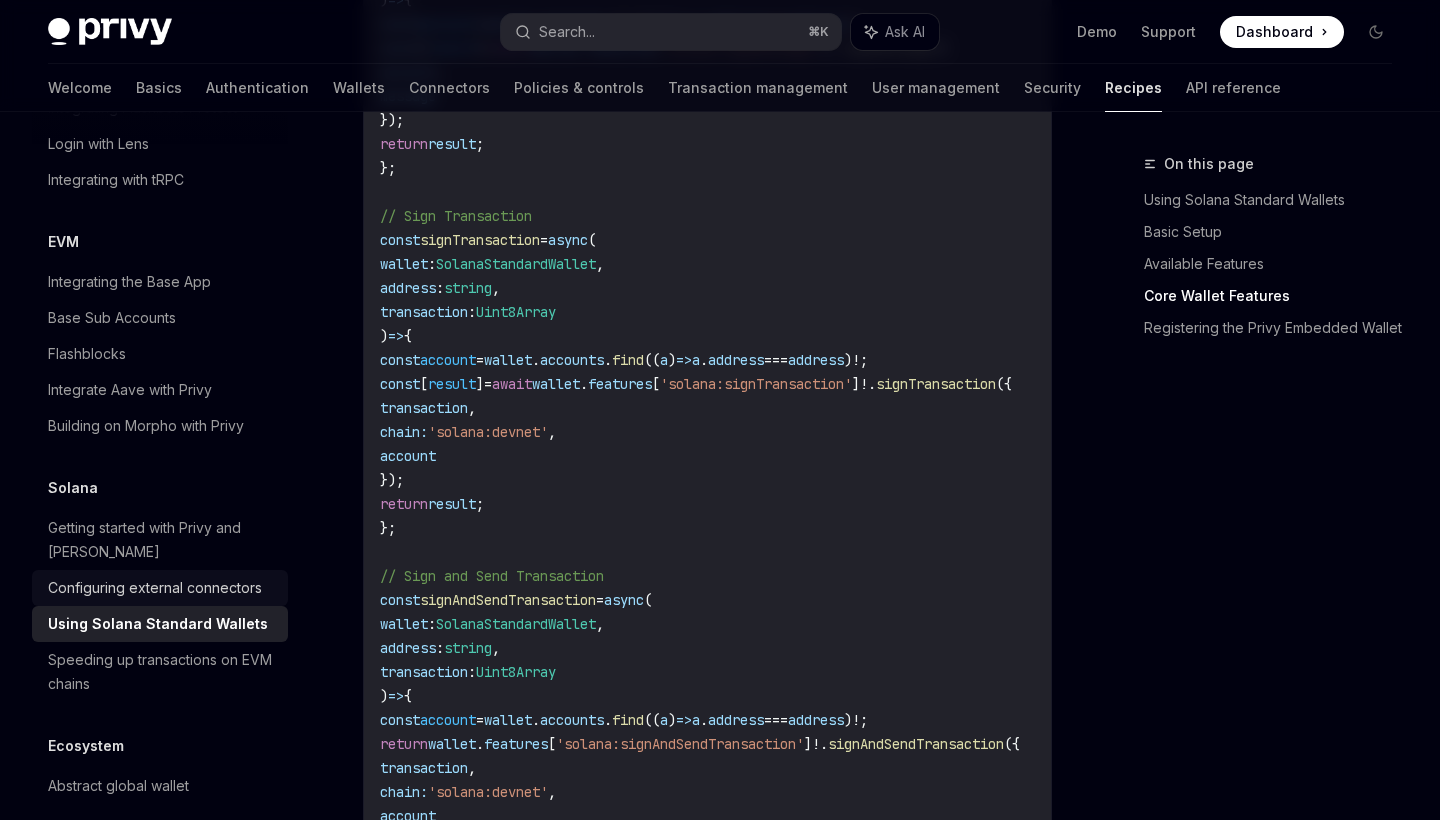
click at [192, 576] on div "Configuring external connectors" at bounding box center [155, 588] width 214 height 24
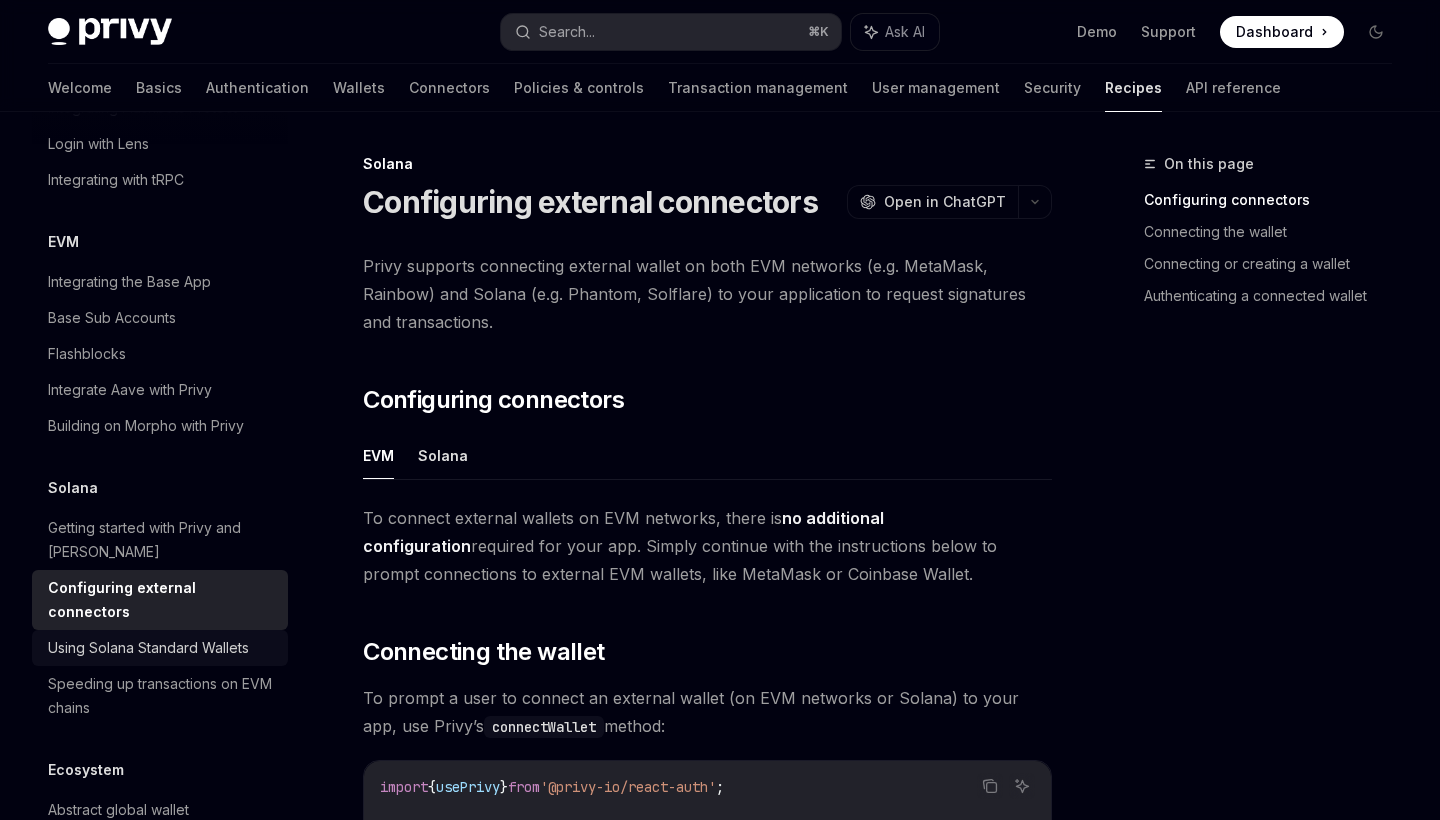
click at [188, 636] on div "Using Solana Standard Wallets" at bounding box center [148, 648] width 201 height 24
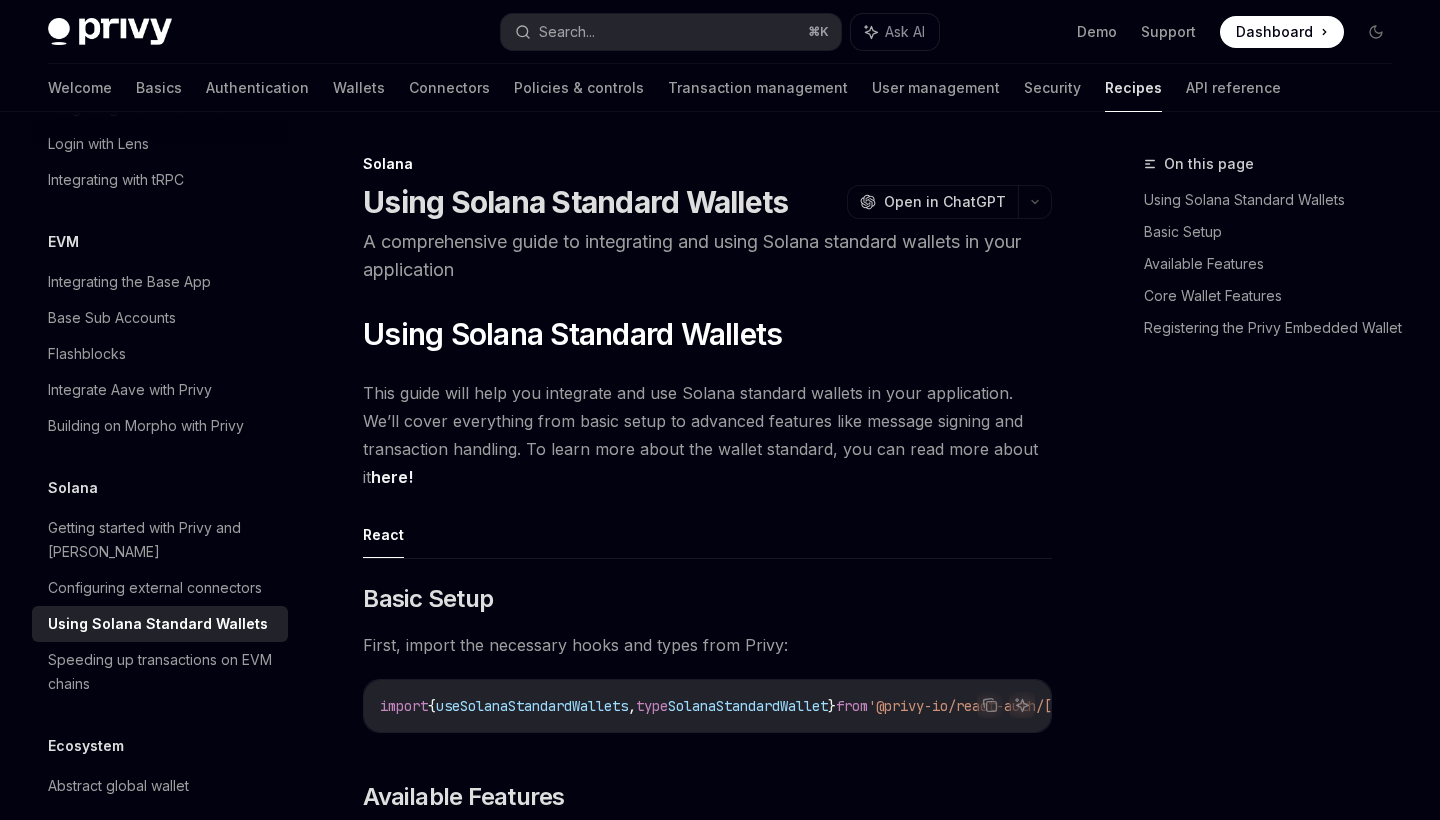
scroll to position [24, 0]
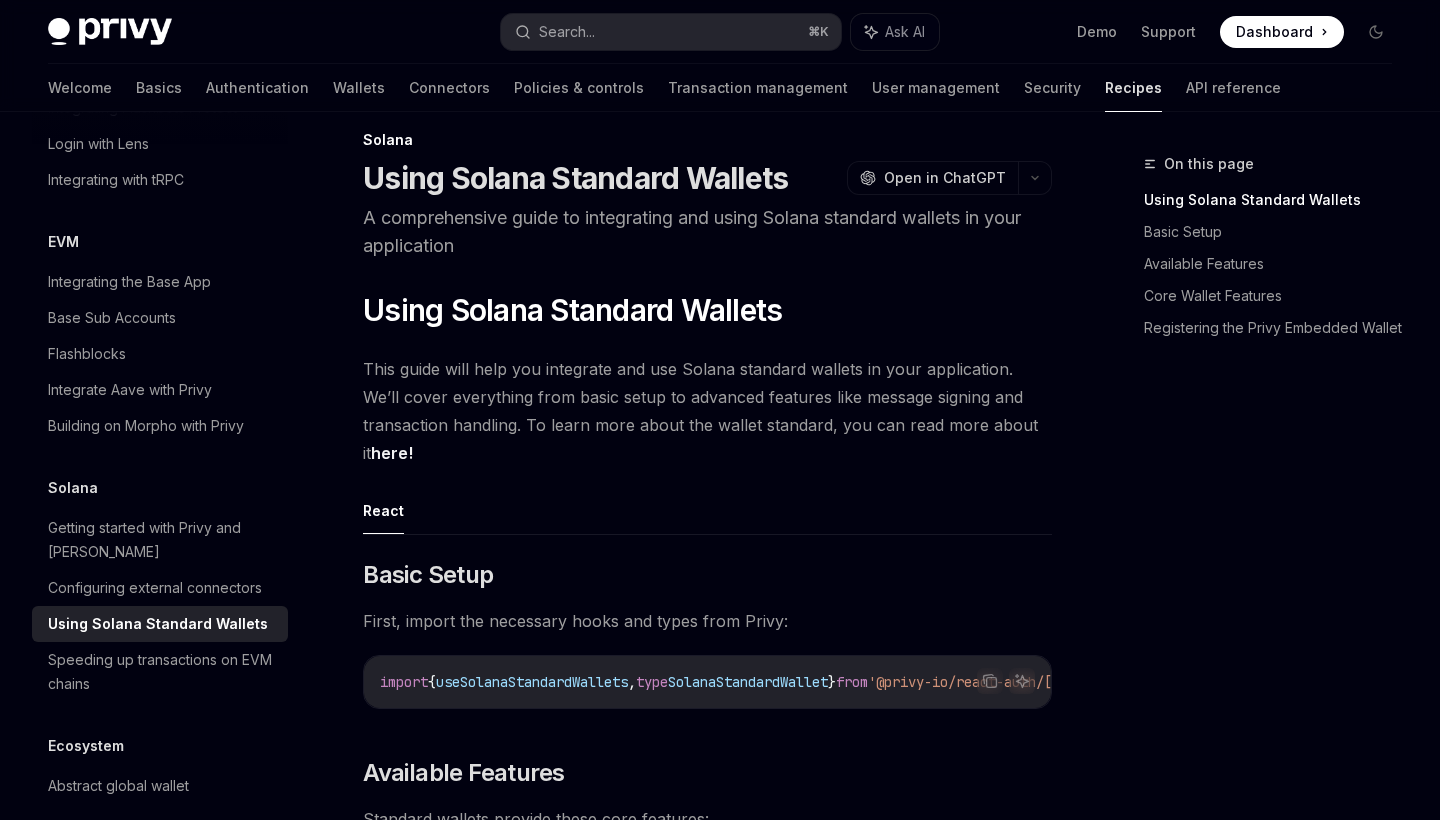
type textarea "*"
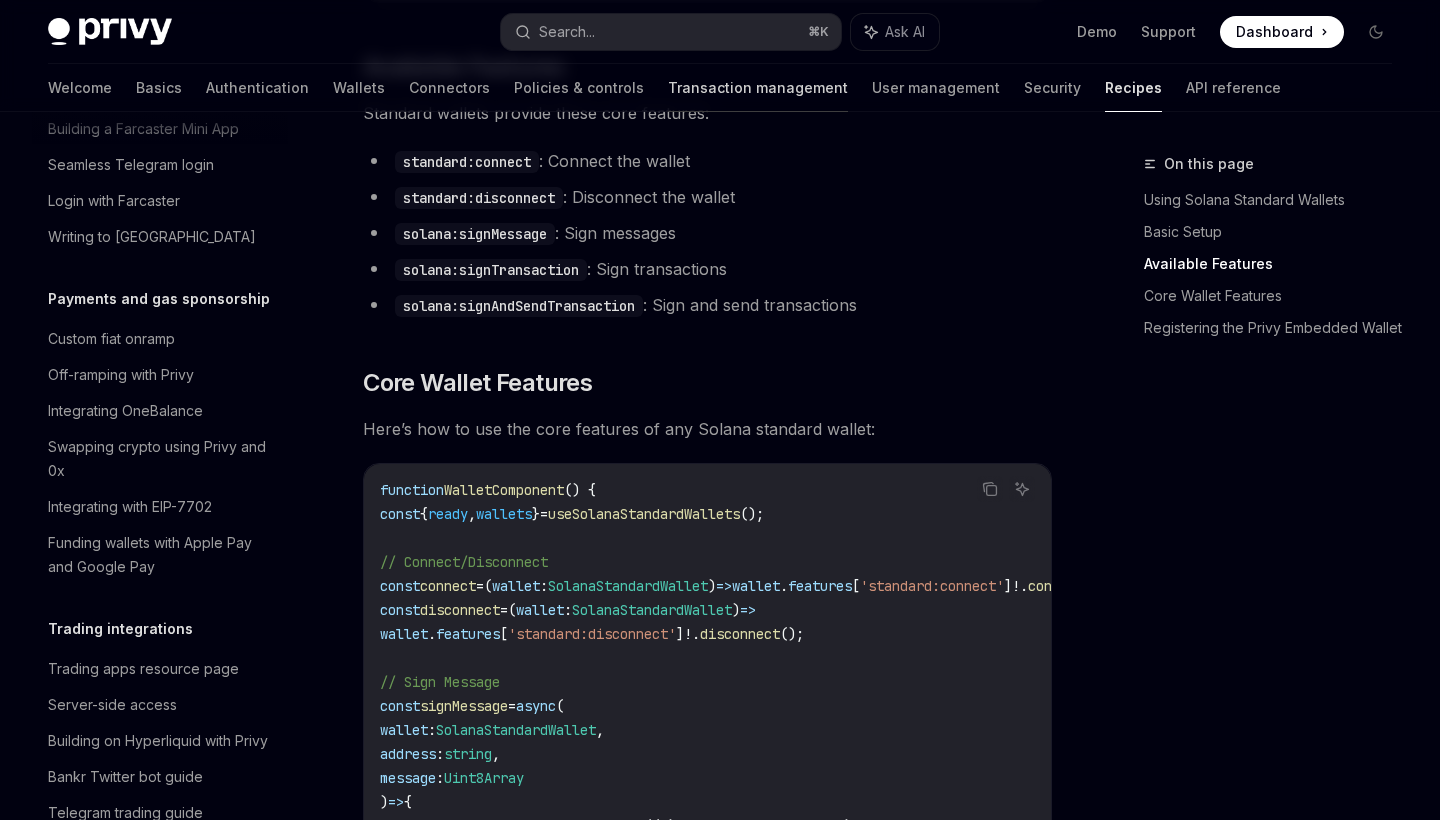
scroll to position [610, 0]
